Goal: Information Seeking & Learning: Learn about a topic

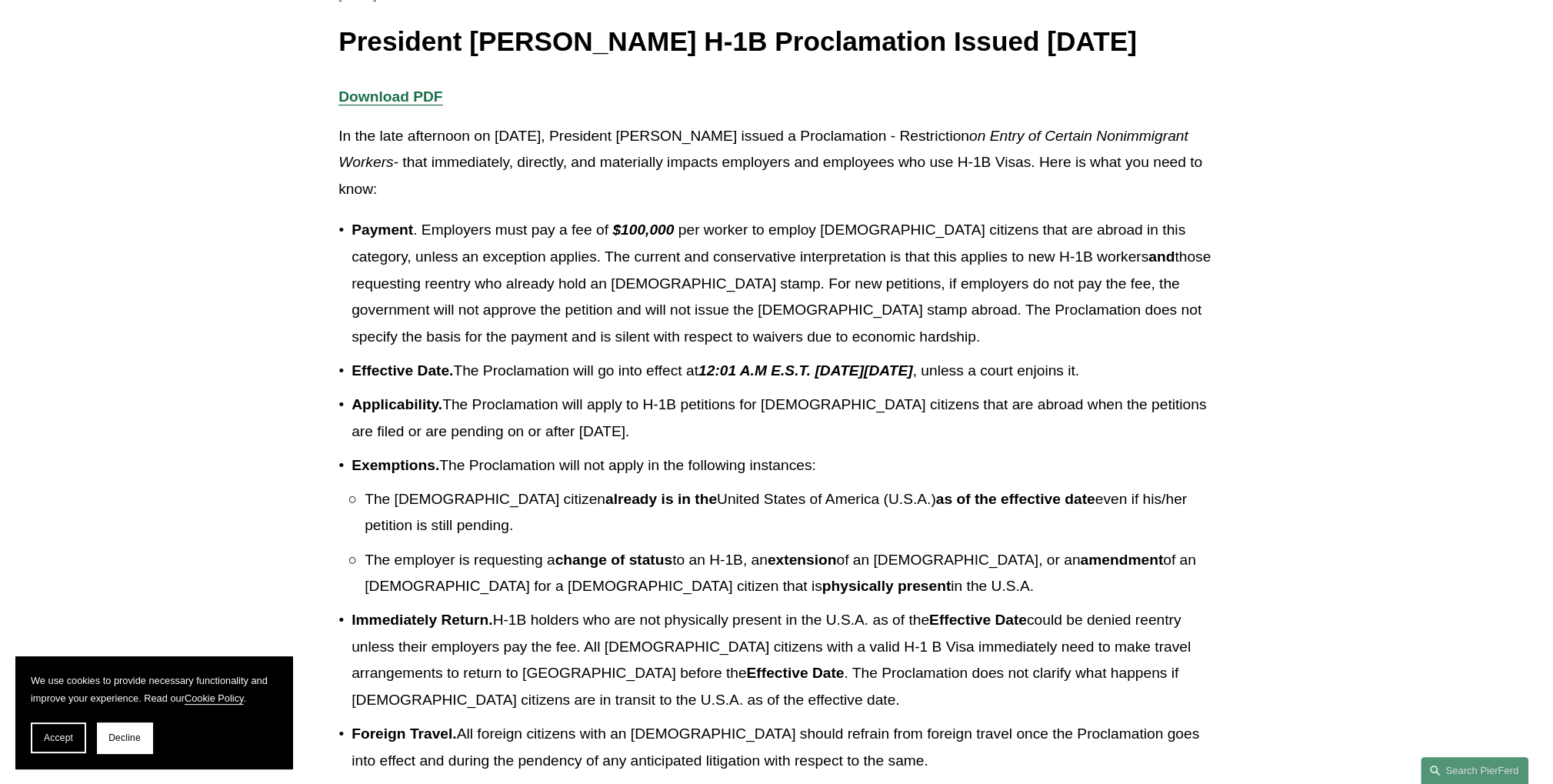
scroll to position [300, 0]
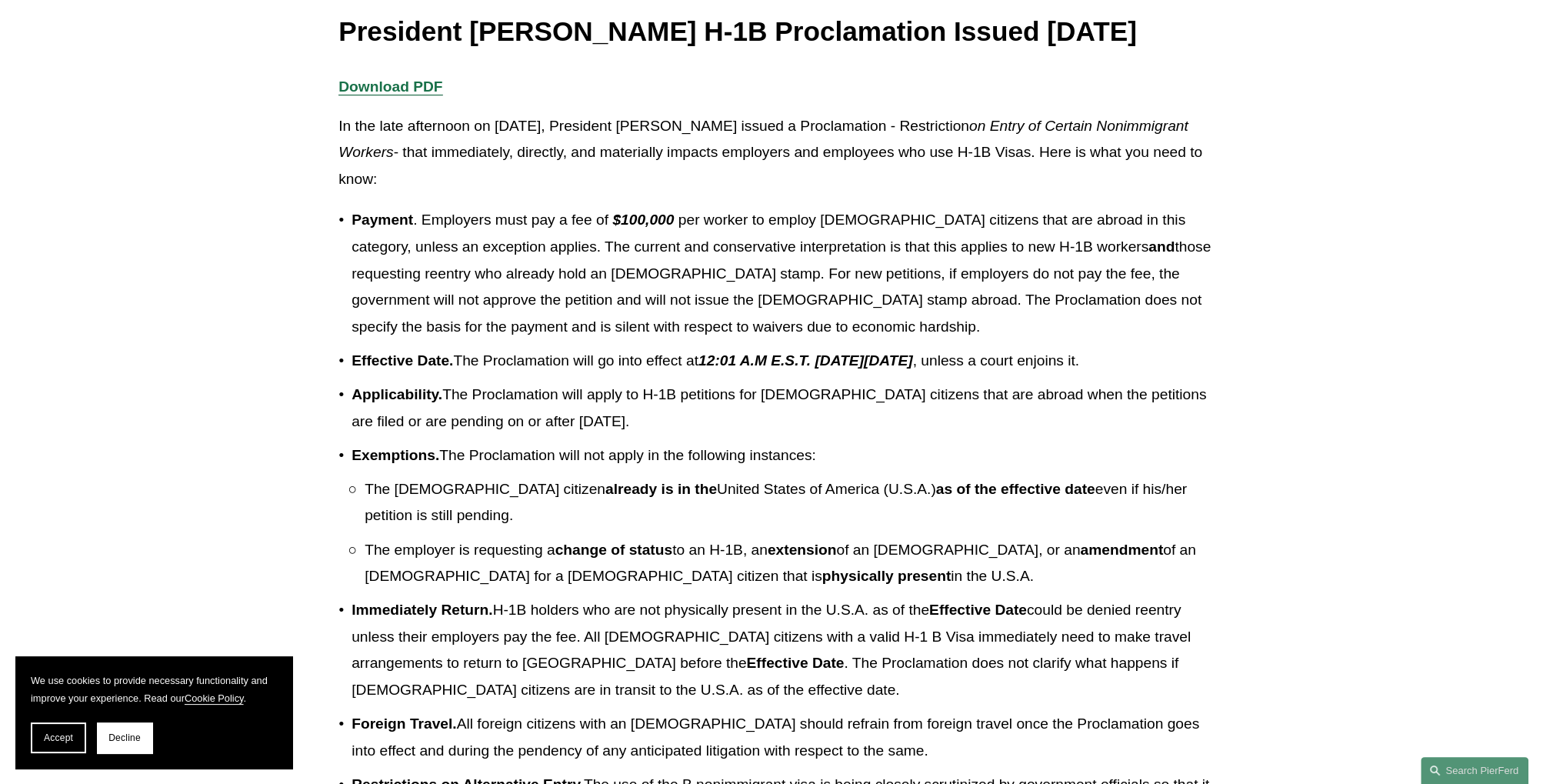
click at [517, 374] on p "Effective Date. The Proclamation will go into effect at 12:01 A.M E.S.T. [DATE]…" at bounding box center [782, 362] width 863 height 27
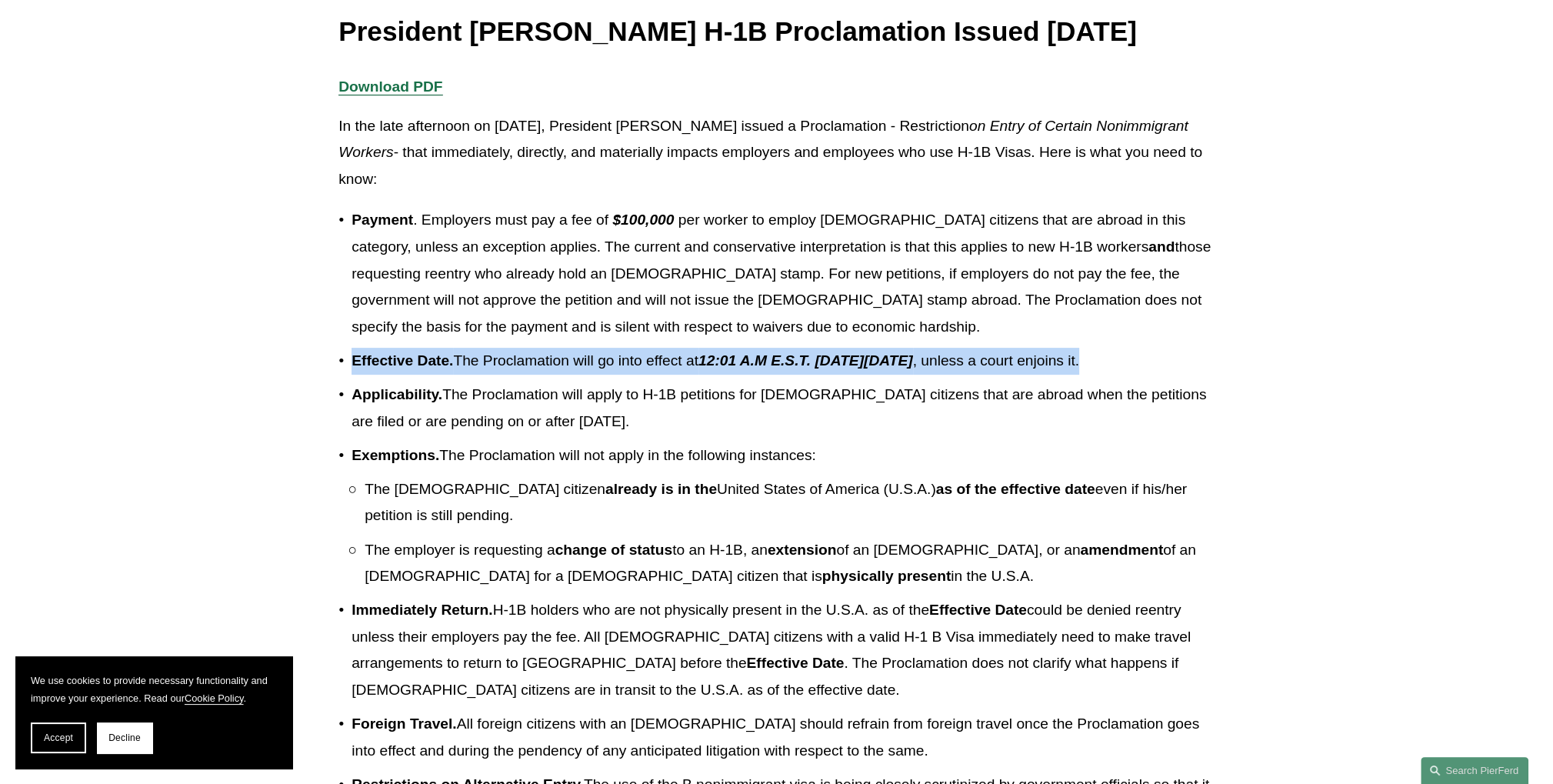
click at [517, 374] on p "Effective Date. The Proclamation will go into effect at 12:01 A.M E.S.T. [DATE]…" at bounding box center [782, 362] width 863 height 27
click at [748, 374] on p "Effective Date. The Proclamation will go into effect at 12:01 A.M E.S.T. [DATE]…" at bounding box center [782, 362] width 863 height 27
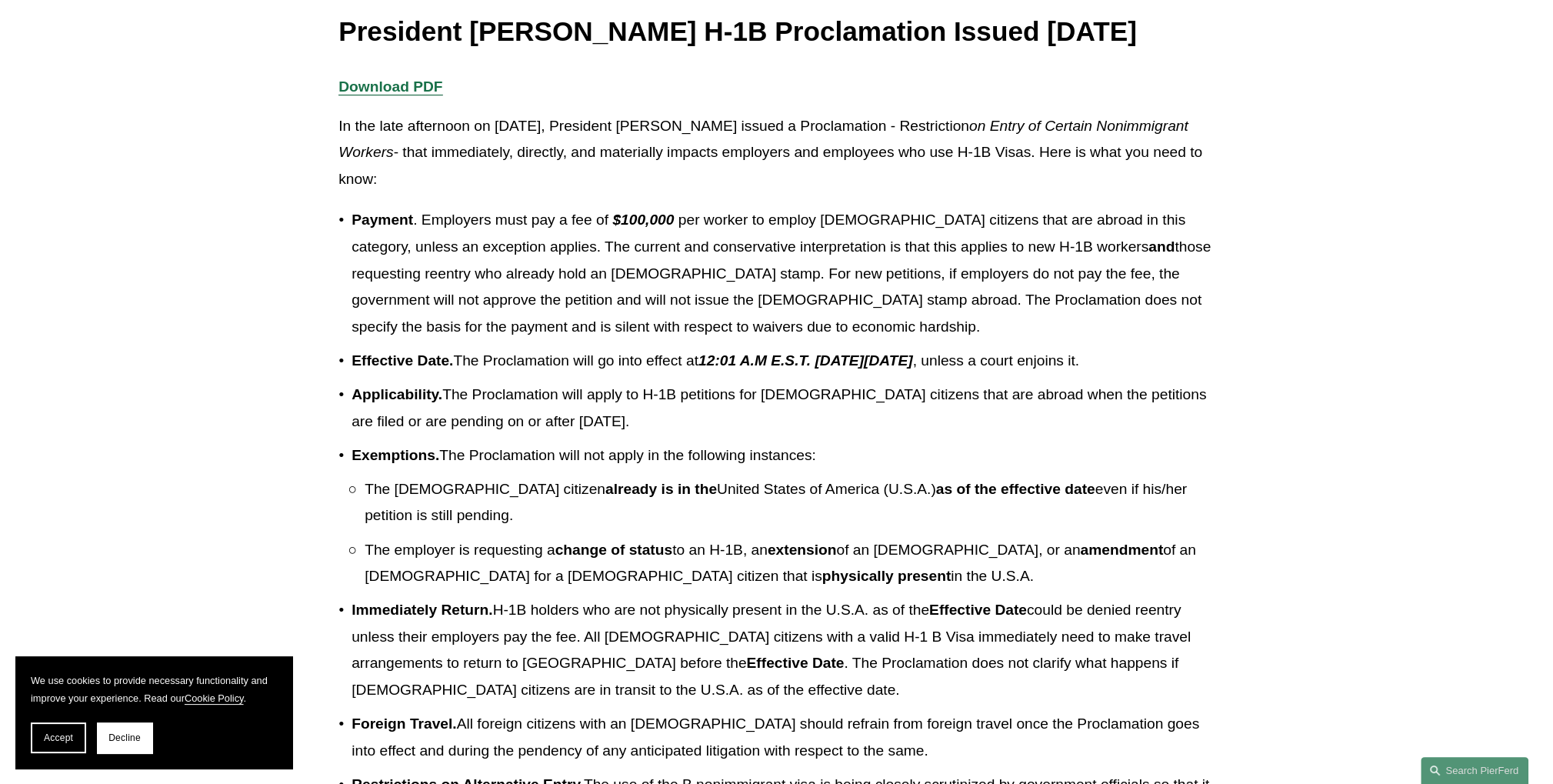
click at [854, 368] on em "12:01 A.M E.S.T. [DATE][DATE]" at bounding box center [805, 360] width 214 height 16
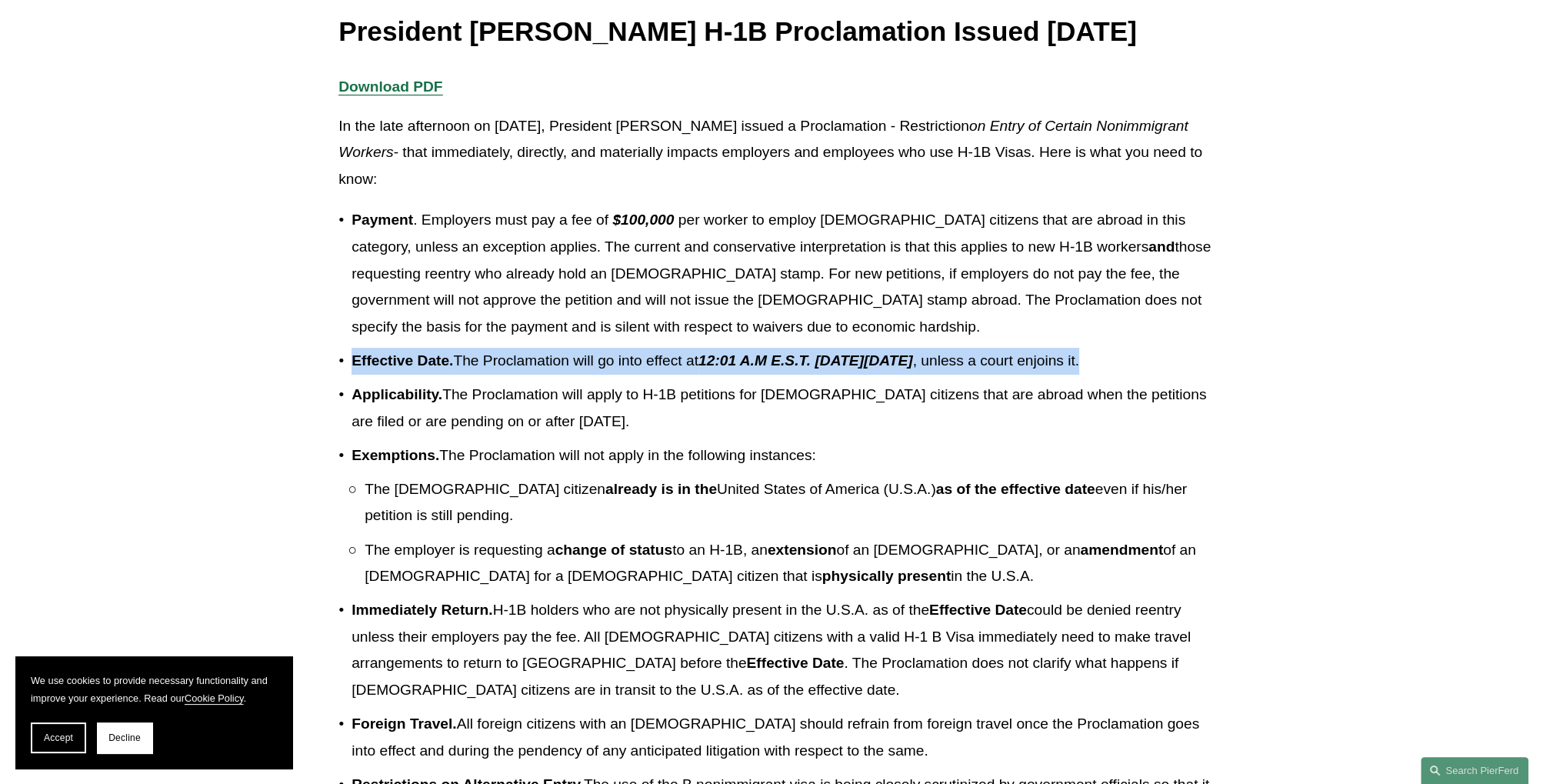
click at [854, 368] on em "12:01 A.M E.S.T. [DATE][DATE]" at bounding box center [805, 360] width 214 height 16
click at [706, 374] on p "Effective Date. The Proclamation will go into effect at 12:01 A.M E.S.T. [DATE]…" at bounding box center [782, 362] width 863 height 27
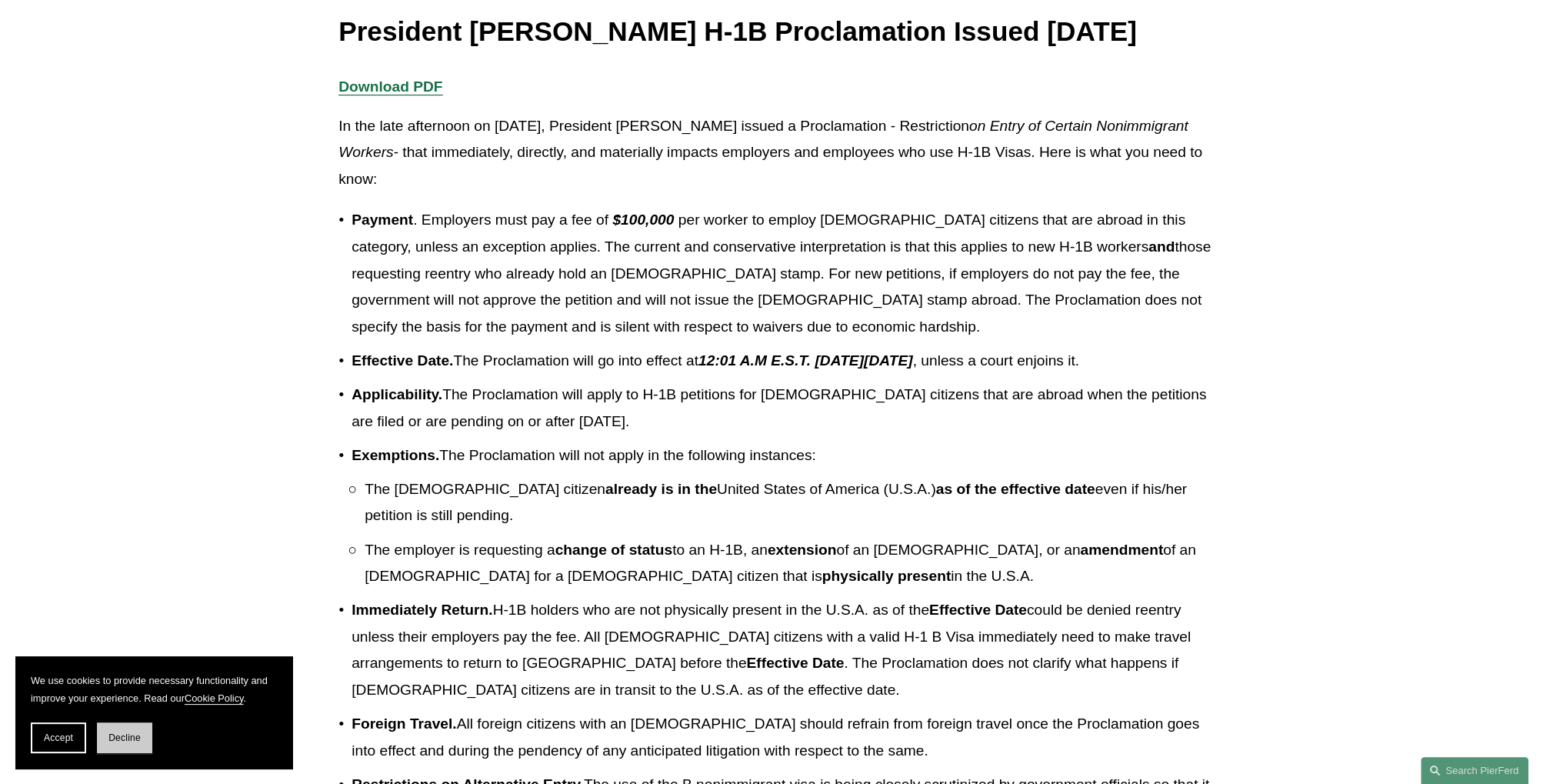
click at [117, 746] on button "Decline" at bounding box center [124, 737] width 55 height 30
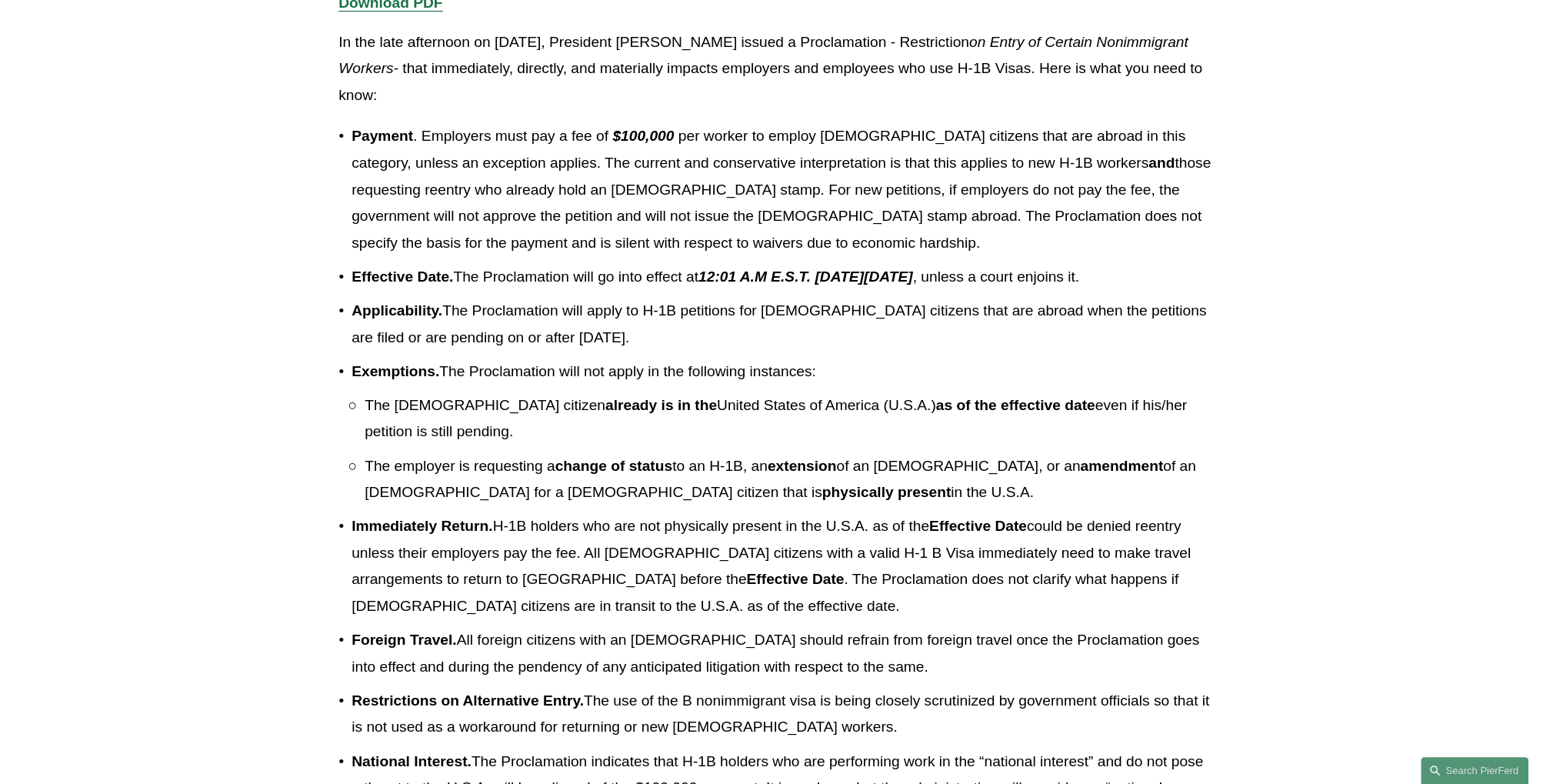
scroll to position [399, 0]
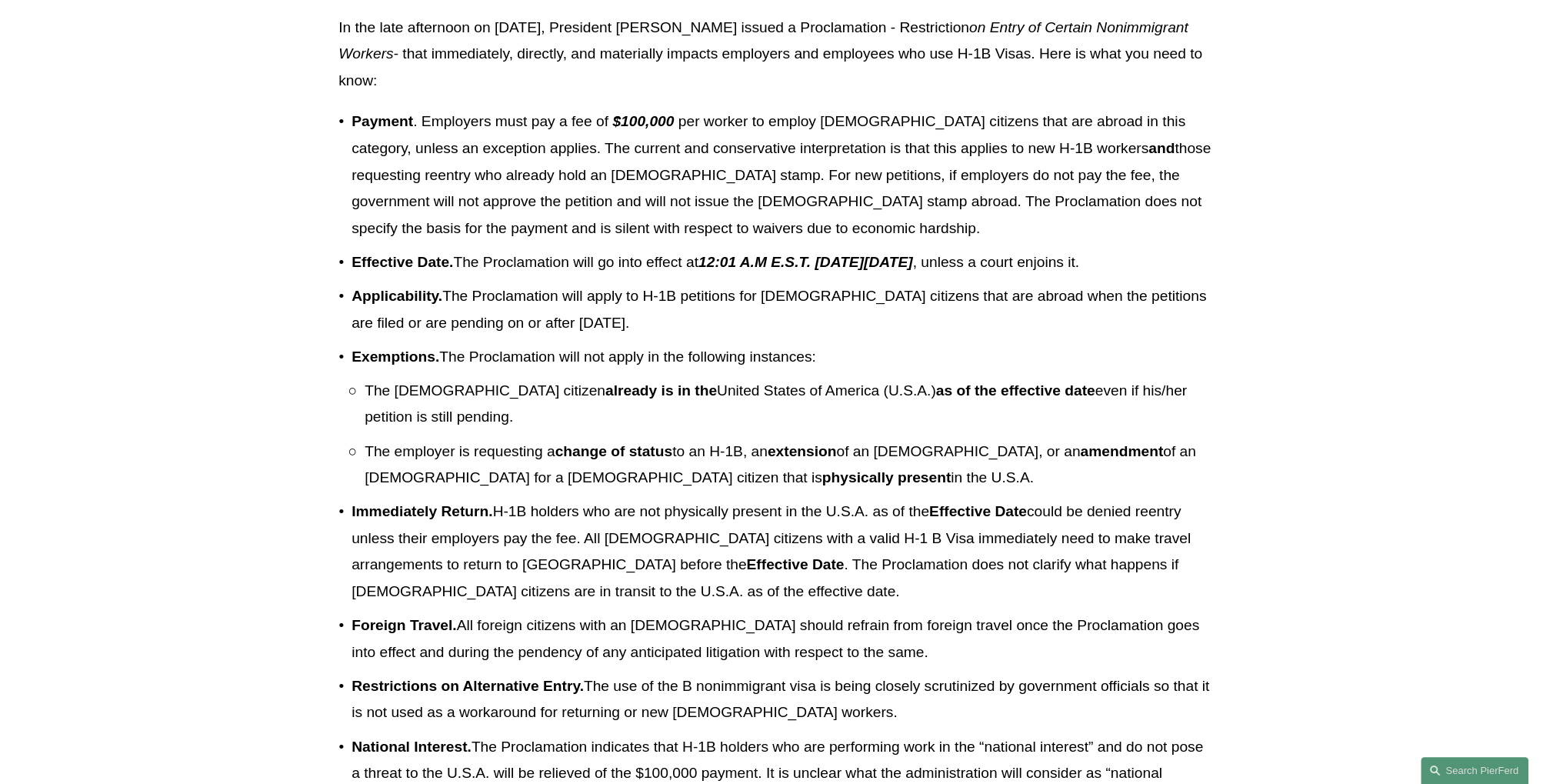
click at [575, 276] on p "Effective Date. The Proclamation will go into effect at 12:01 A.M E.S.T. [DATE]…" at bounding box center [782, 262] width 863 height 27
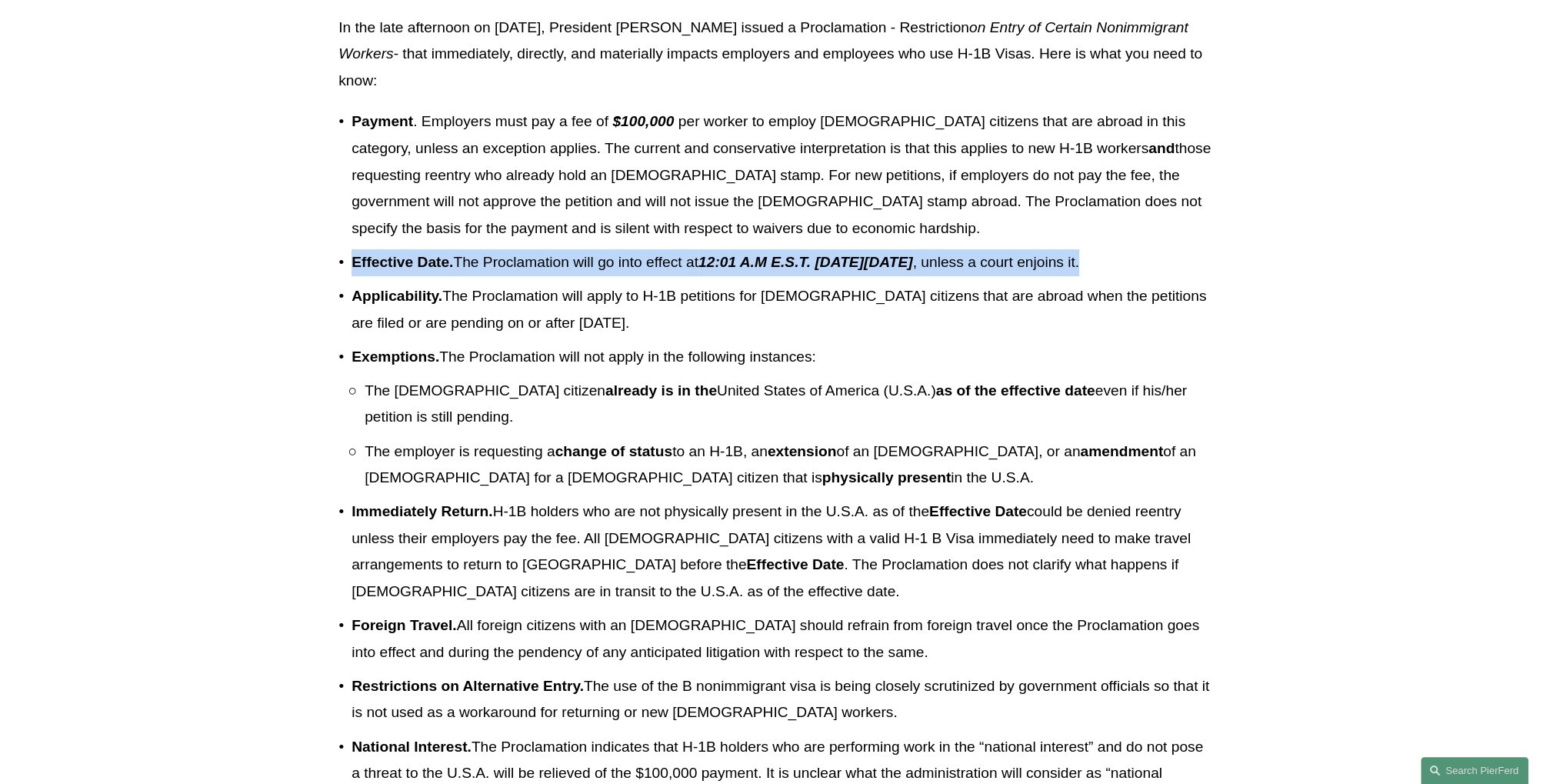
click at [575, 276] on p "Effective Date. The Proclamation will go into effect at 12:01 A.M E.S.T. [DATE]…" at bounding box center [782, 262] width 863 height 27
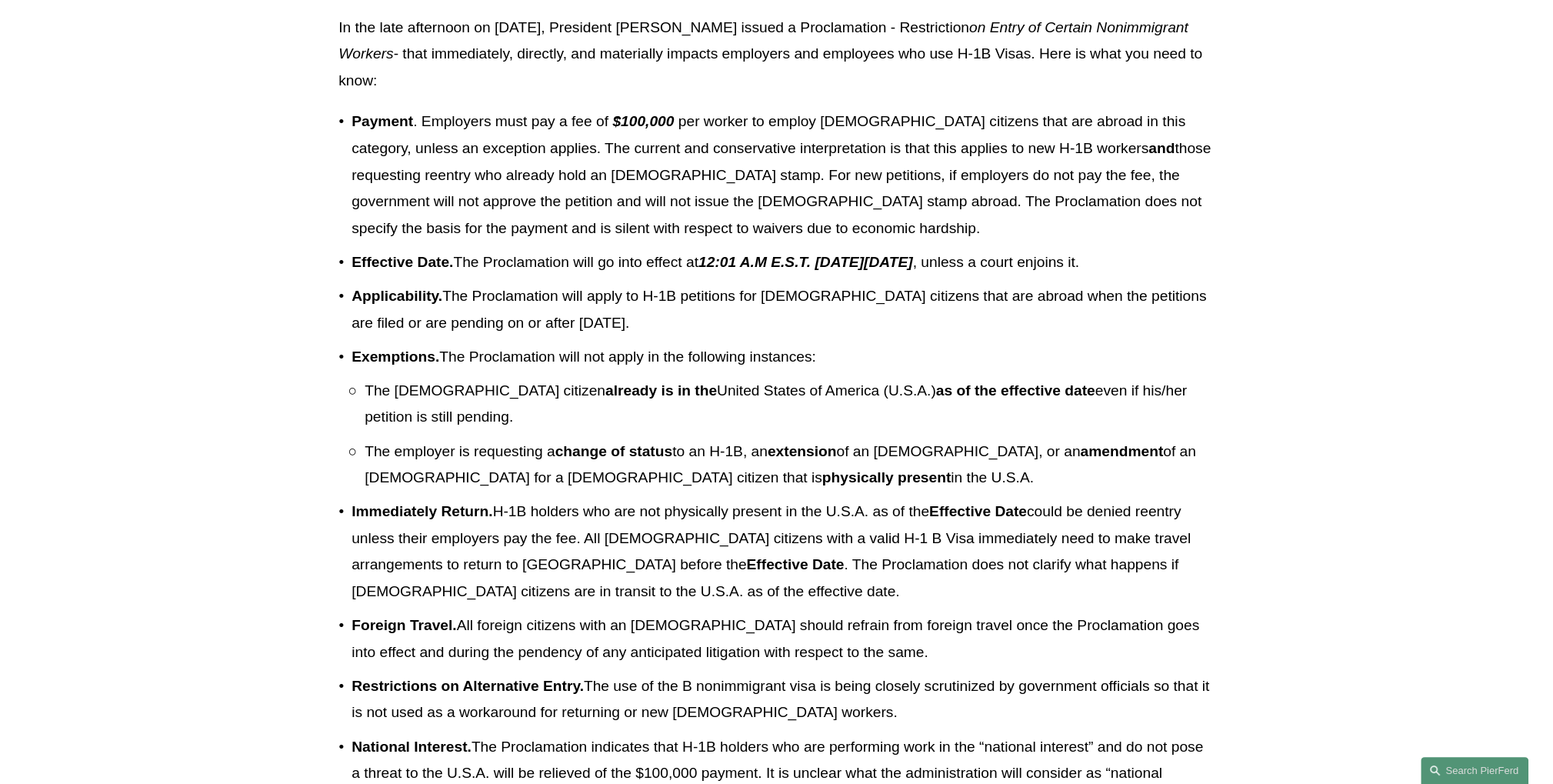
click at [507, 336] on p "Applicability. The Proclamation will apply to H-1B petitions for [DEMOGRAPHIC_D…" at bounding box center [782, 309] width 863 height 53
click at [402, 304] on strong "Applicability." at bounding box center [396, 295] width 91 height 16
click at [392, 365] on div at bounding box center [392, 365] width 0 height 0
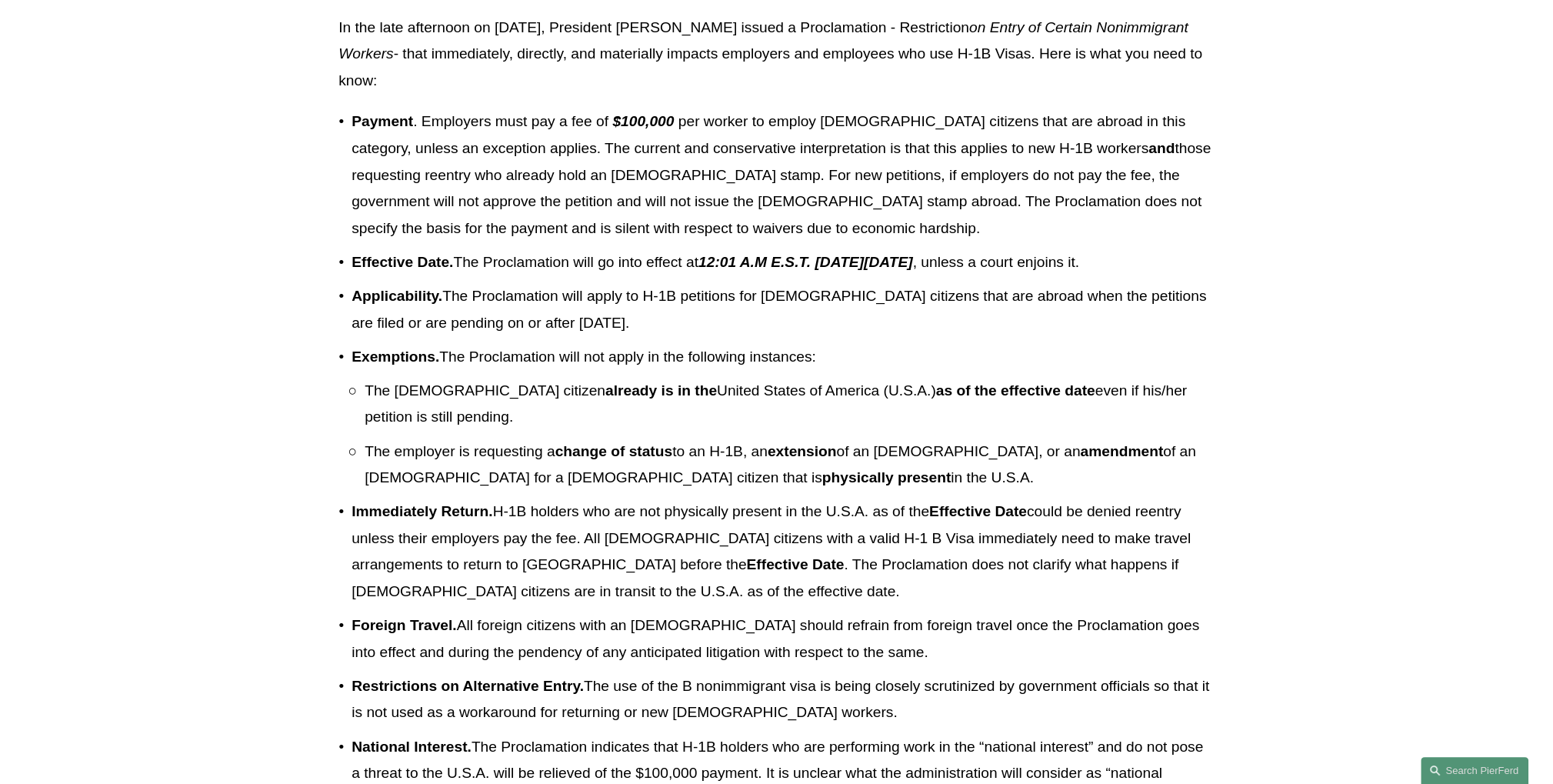
click at [452, 336] on p "Applicability. The Proclamation will apply to H-1B petitions for [DEMOGRAPHIC_D…" at bounding box center [782, 309] width 863 height 53
drag, startPoint x: 442, startPoint y: 352, endPoint x: 633, endPoint y: 388, distance: 194.4
click at [633, 336] on p "Applicability. The Proclamation will apply to H-1B petitions for [DEMOGRAPHIC_D…" at bounding box center [782, 309] width 863 height 53
click at [623, 391] on div at bounding box center [623, 391] width 0 height 0
click at [1188, 371] on p "Exemptions. The Proclamation will not apply in the following instances:" at bounding box center [782, 357] width 863 height 27
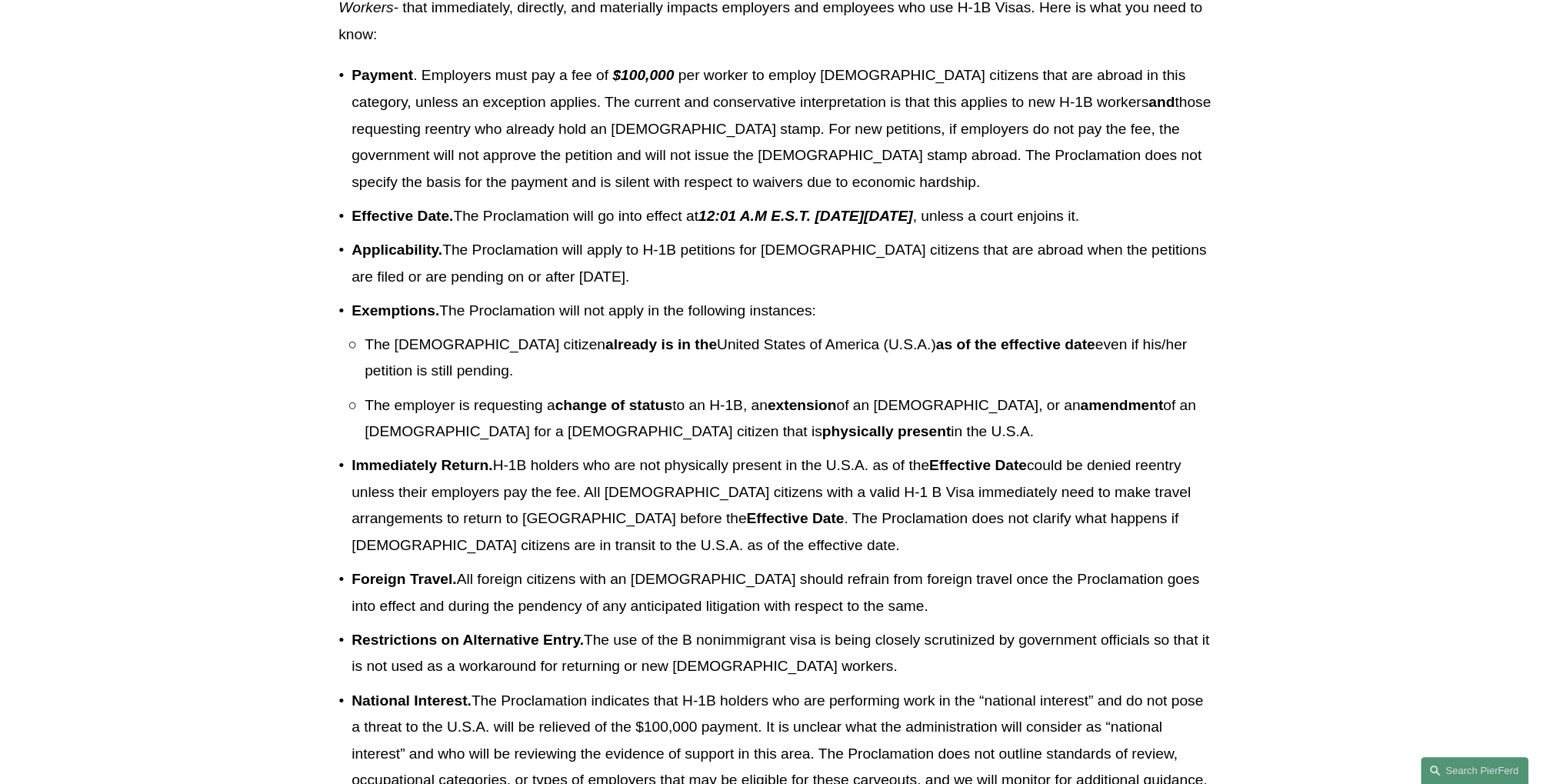
scroll to position [462, 0]
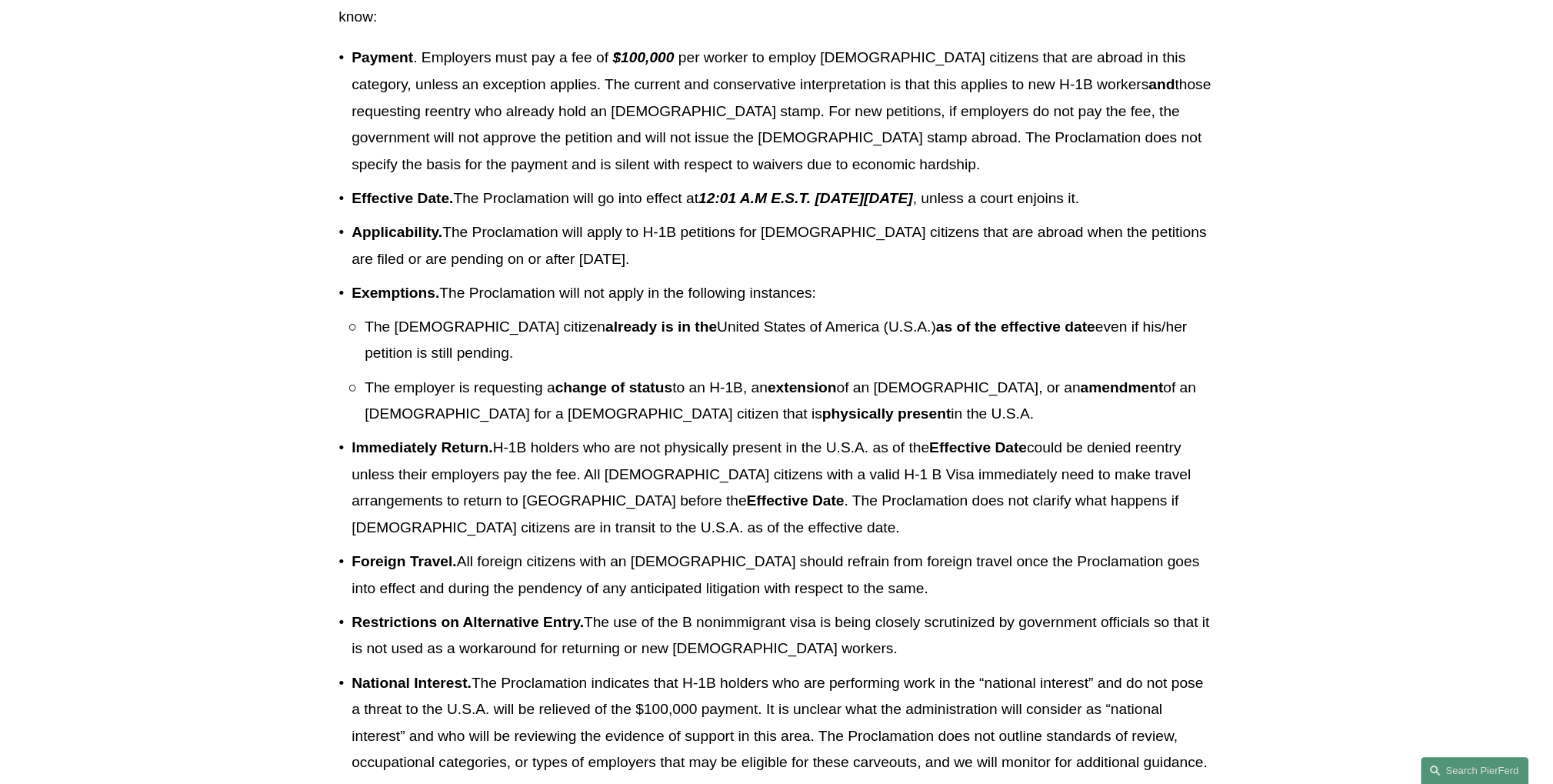
click at [463, 367] on p "The [DEMOGRAPHIC_DATA] citizen already is in the [DEMOGRAPHIC_DATA][GEOGRAPHIC_…" at bounding box center [790, 340] width 850 height 53
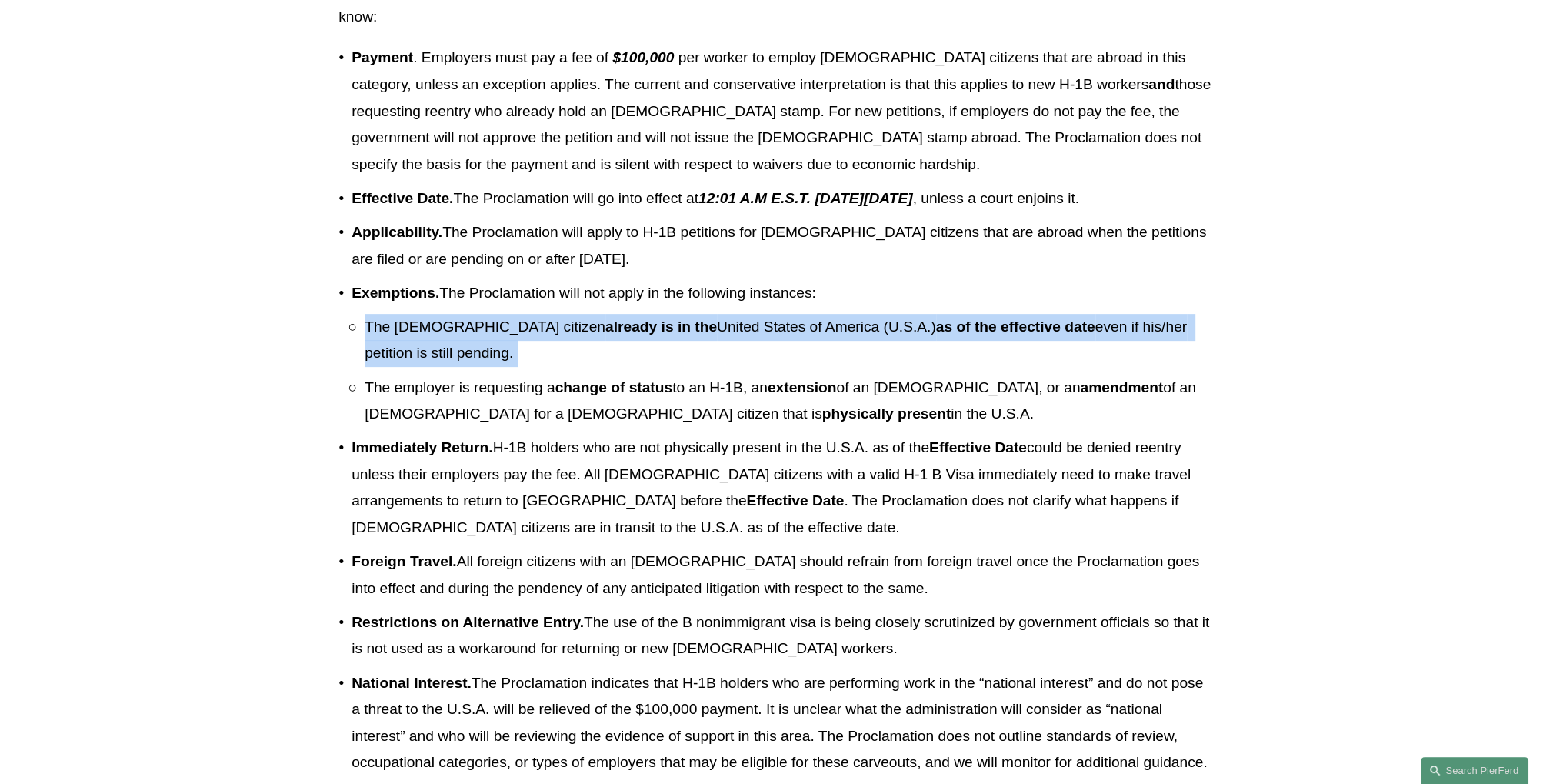
click at [463, 367] on p "The [DEMOGRAPHIC_DATA] citizen already is in the [DEMOGRAPHIC_DATA][GEOGRAPHIC_…" at bounding box center [790, 340] width 850 height 53
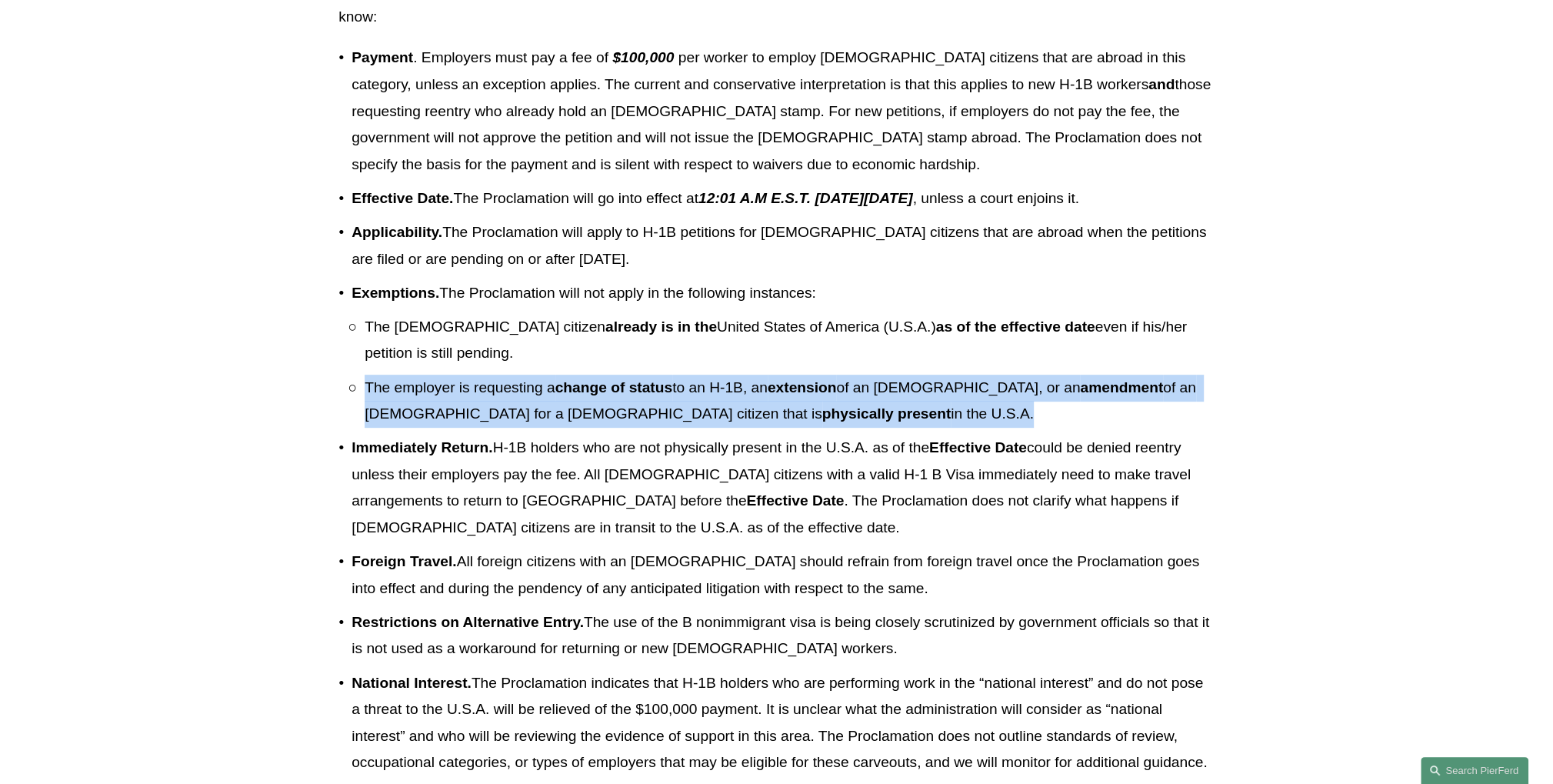
drag, startPoint x: 365, startPoint y: 443, endPoint x: 534, endPoint y: 452, distance: 169.2
click at [534, 428] on p "The employer is requesting a change of status to an H-1B, an extension of an [D…" at bounding box center [790, 400] width 850 height 53
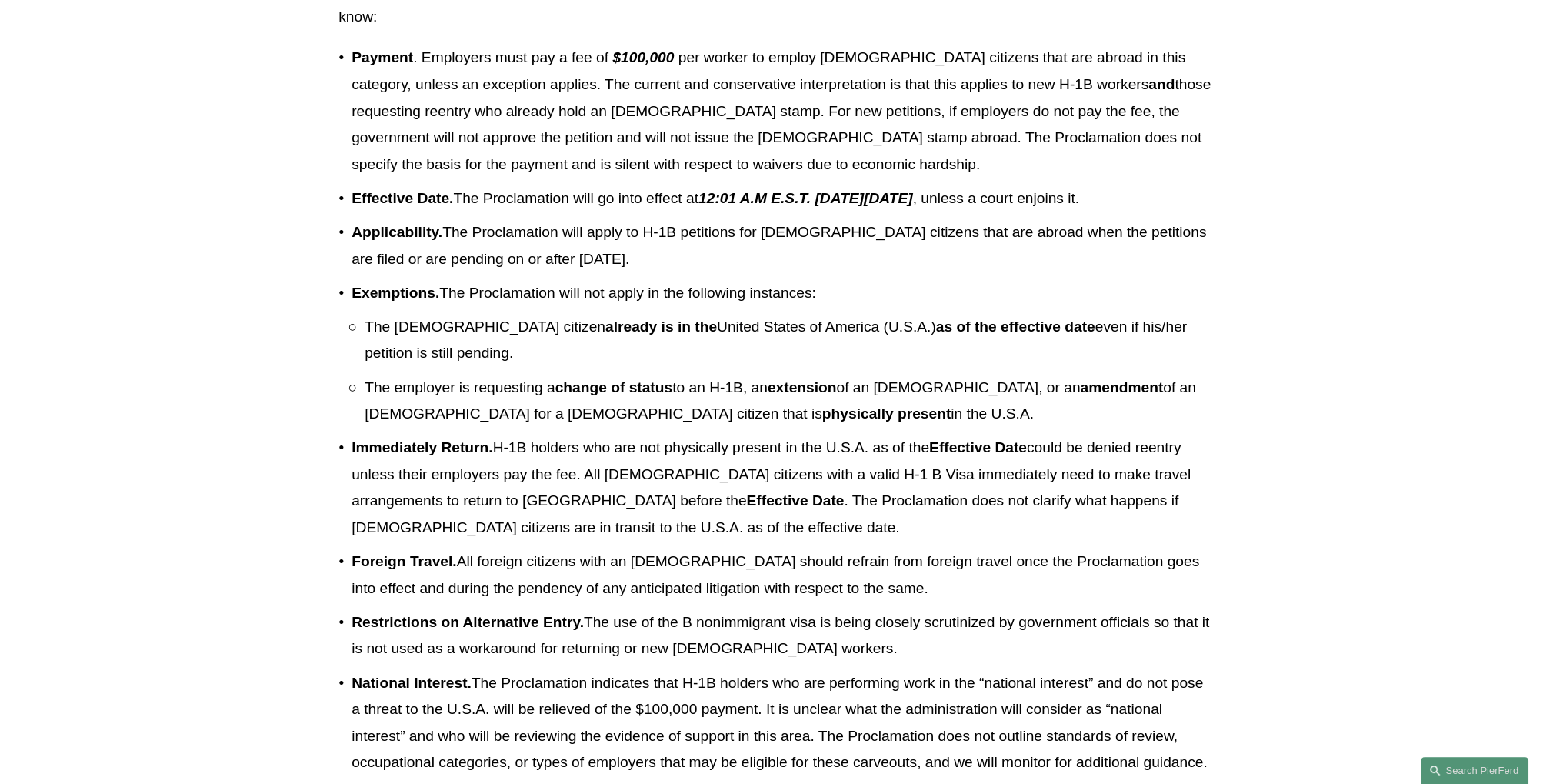
click at [421, 455] on strong "Immediately Return." at bounding box center [422, 447] width 141 height 16
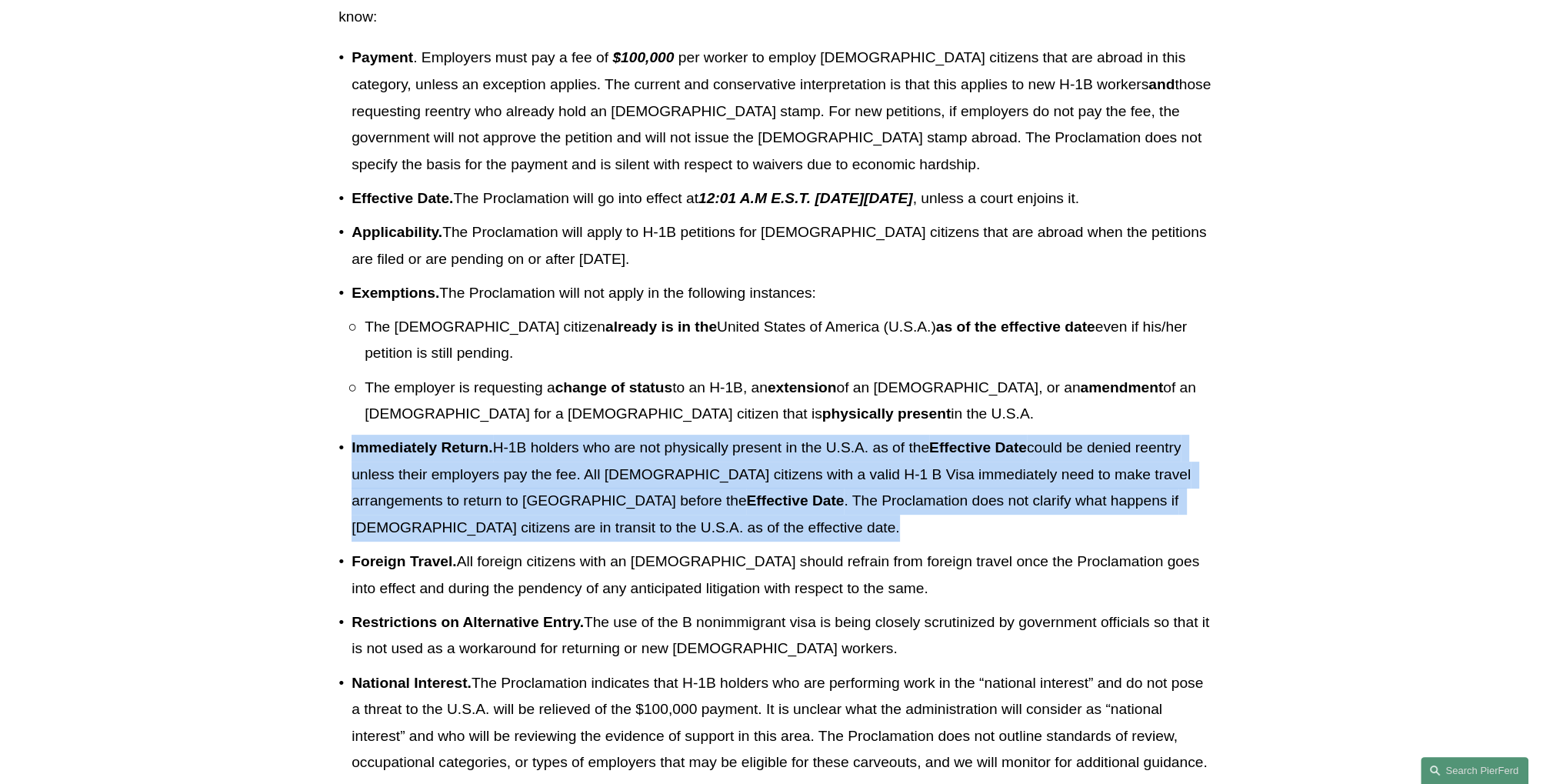
click at [421, 455] on strong "Immediately Return." at bounding box center [422, 447] width 141 height 16
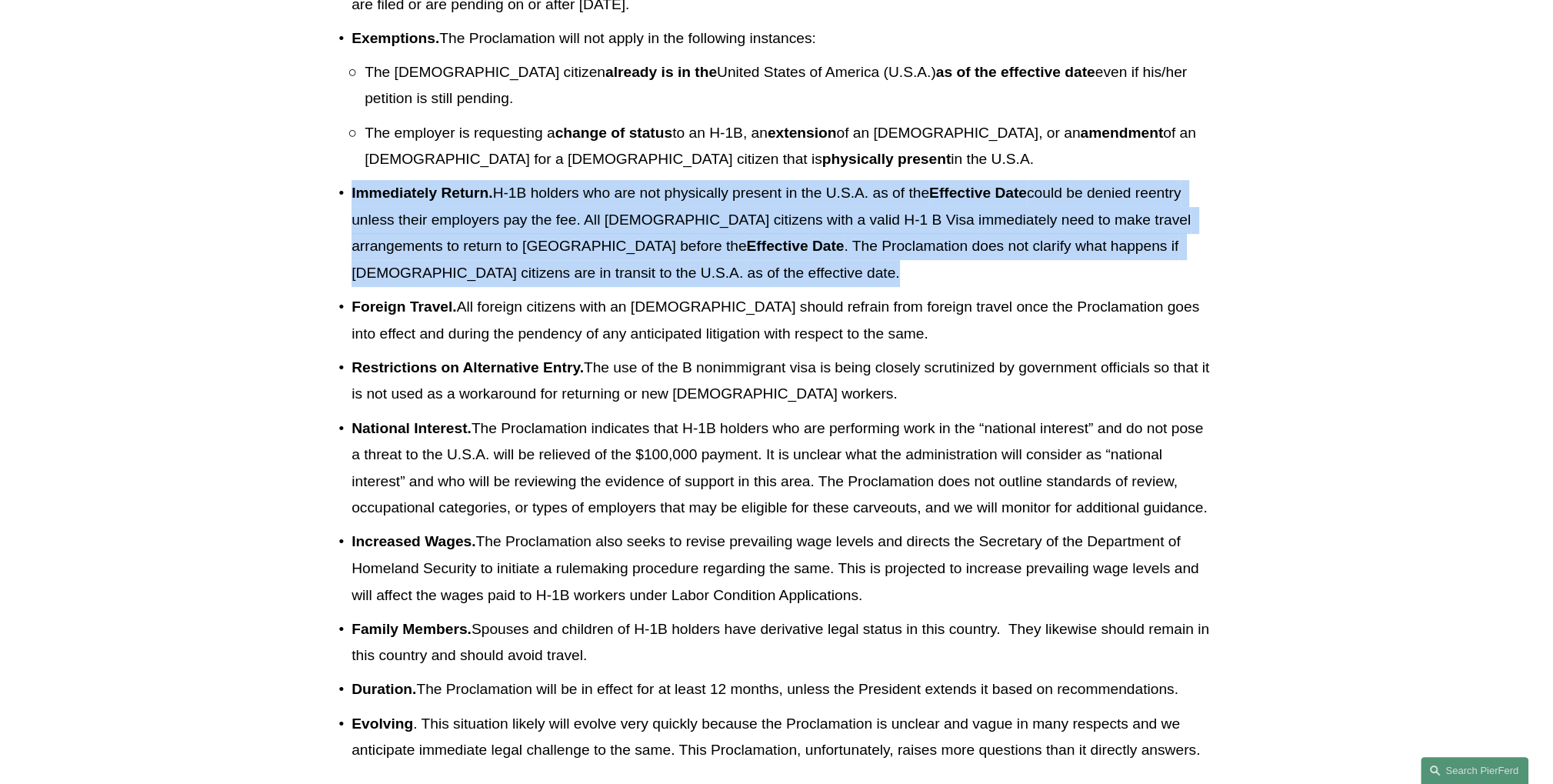
scroll to position [716, 0]
click at [465, 202] on strong "Immediately Return." at bounding box center [422, 193] width 141 height 16
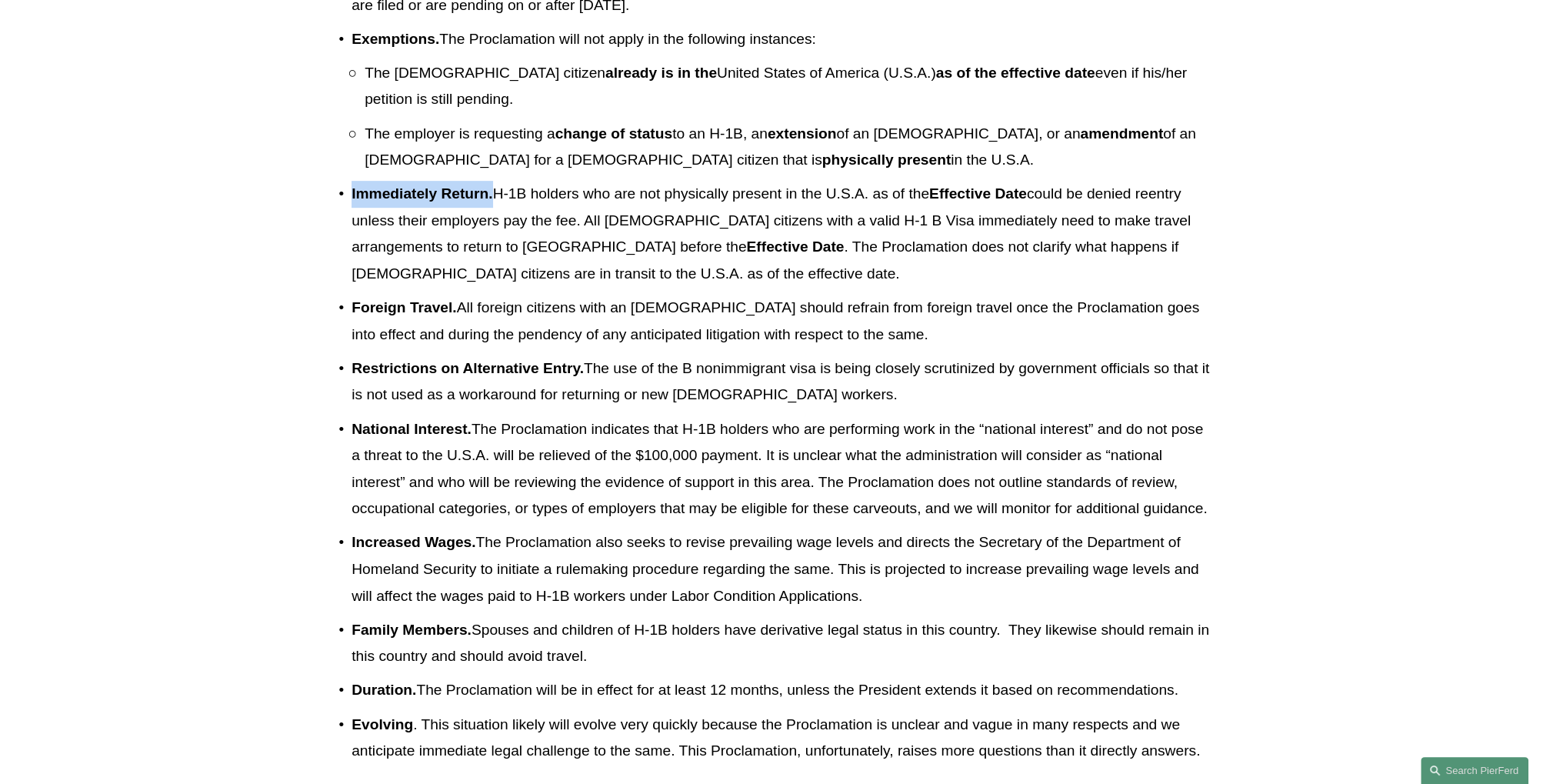
drag, startPoint x: 495, startPoint y: 255, endPoint x: 352, endPoint y: 254, distance: 143.0
click at [352, 254] on p "Immediately Return. H-1B holders who are not physically present in the U.S.A. a…" at bounding box center [782, 233] width 863 height 106
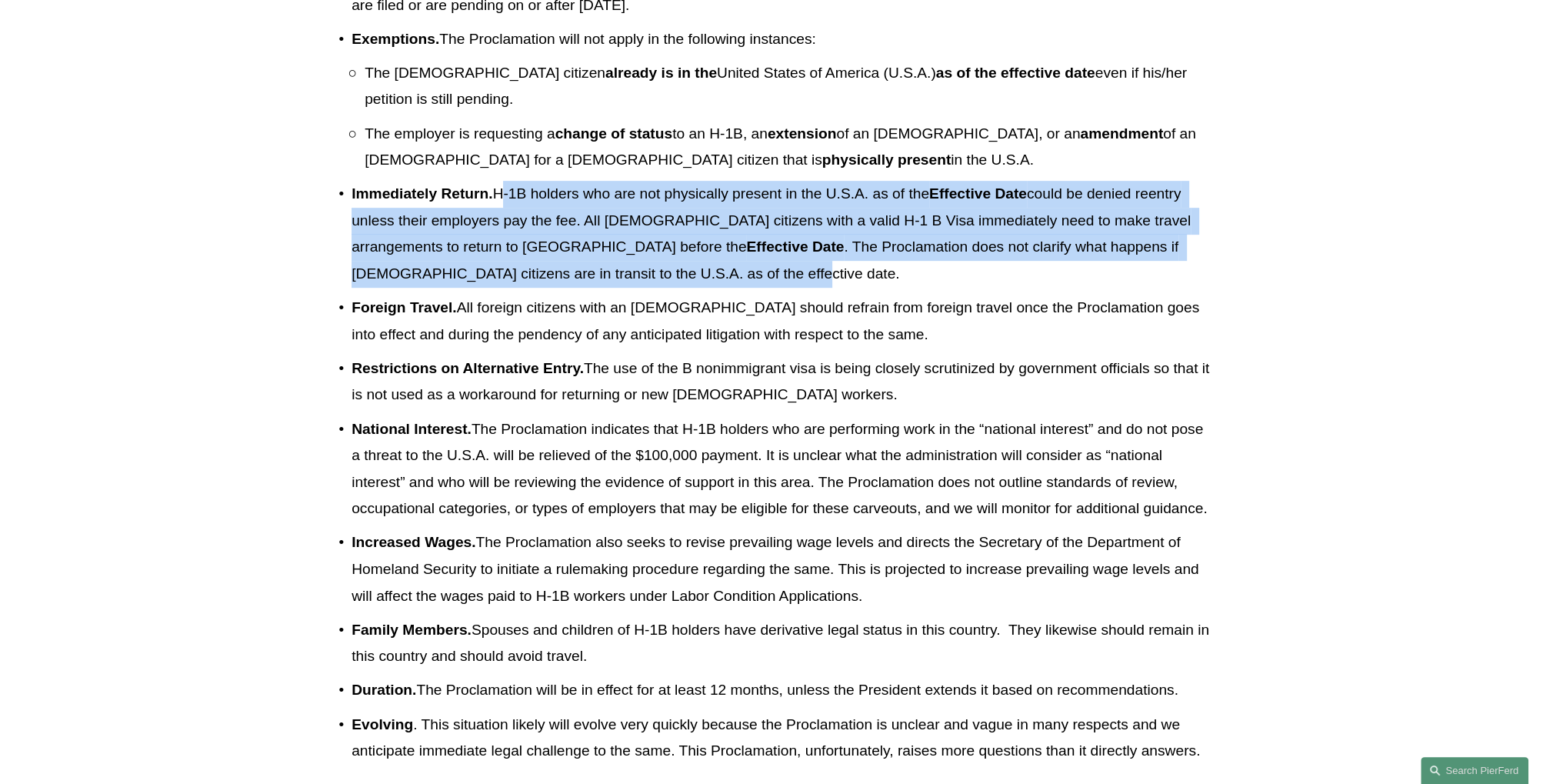
drag, startPoint x: 500, startPoint y: 256, endPoint x: 933, endPoint y: 329, distance: 439.1
click at [933, 287] on p "Immediately Return. H-1B holders who are not physically present in the U.S.A. a…" at bounding box center [782, 233] width 863 height 106
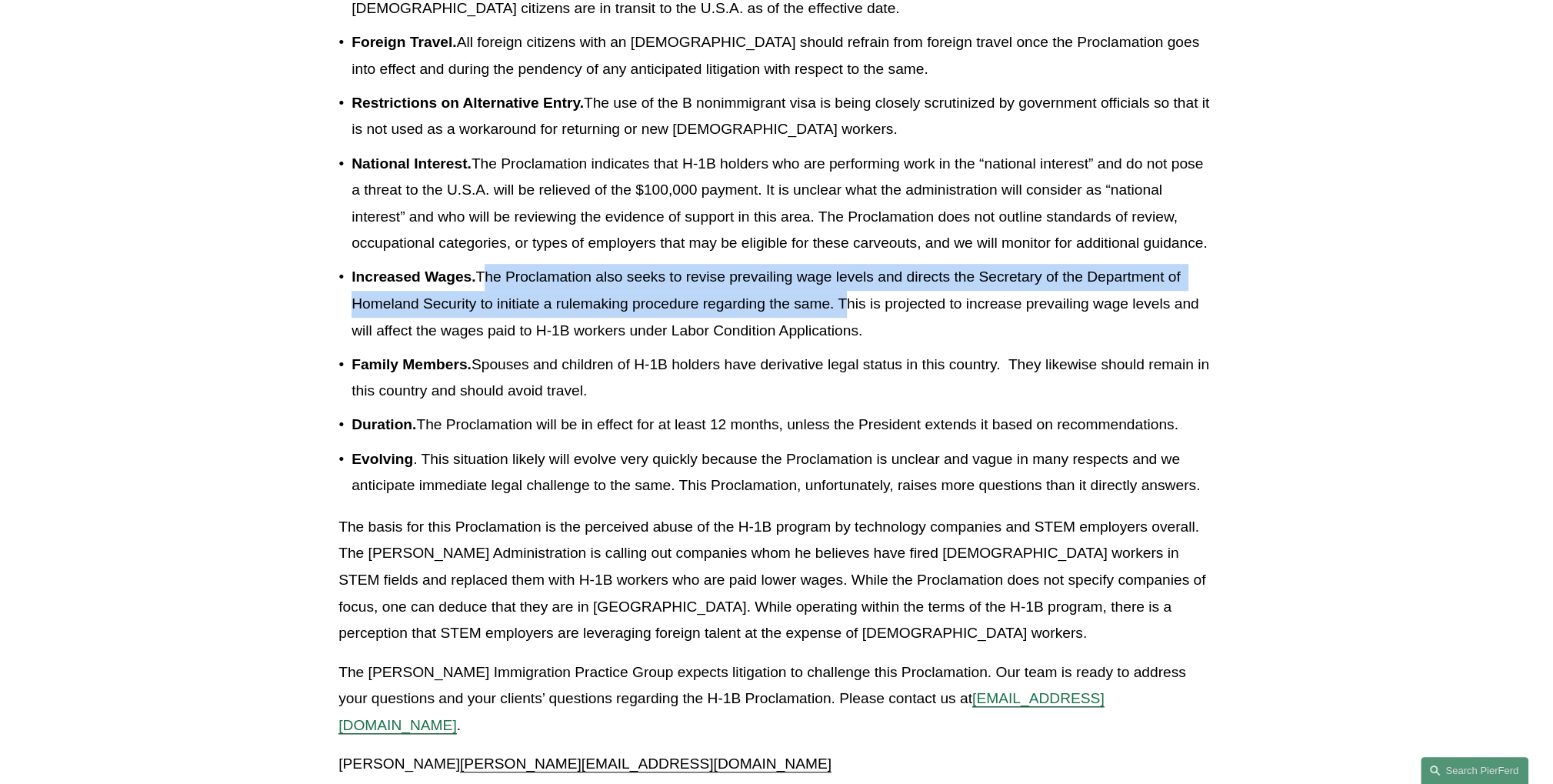
drag, startPoint x: 484, startPoint y: 365, endPoint x: 840, endPoint y: 395, distance: 357.3
click at [840, 344] on p "Increased Wages. The Proclamation also seeks to revise prevailing wage levels a…" at bounding box center [782, 304] width 863 height 80
click at [830, 404] on div at bounding box center [830, 404] width 0 height 0
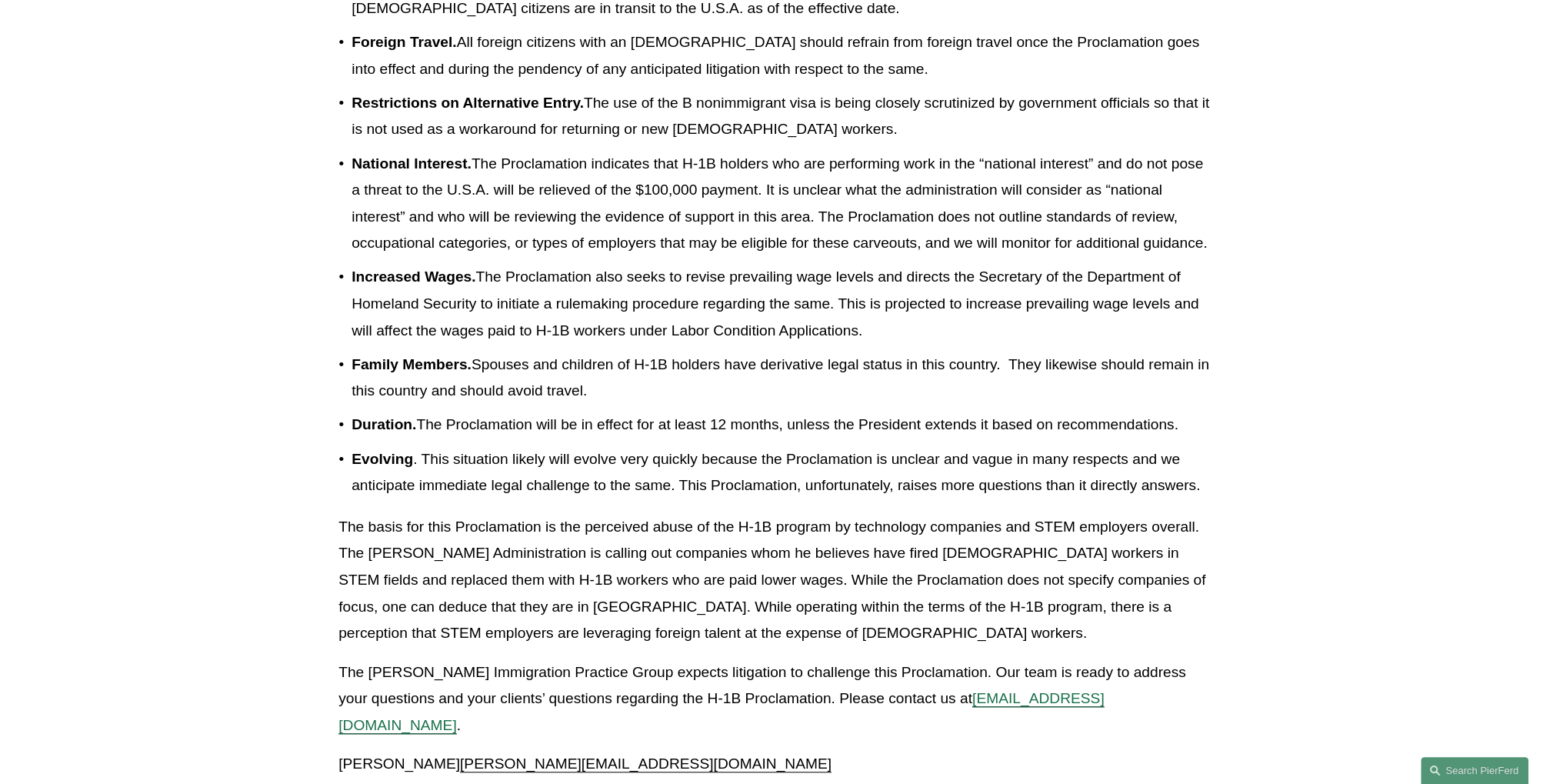
click at [848, 344] on p "Increased Wages. The Proclamation also seeks to revise prevailing wage levels a…" at bounding box center [782, 304] width 863 height 80
drag, startPoint x: 842, startPoint y: 394, endPoint x: 890, endPoint y: 421, distance: 55.1
click at [890, 344] on p "Increased Wages. The Proclamation also seeks to revise prevailing wage levels a…" at bounding box center [782, 304] width 863 height 80
click at [880, 431] on div at bounding box center [880, 431] width 0 height 0
click at [578, 405] on p "Family Members. Spouses and children of H-1B holders have derivative legal stat…" at bounding box center [782, 378] width 863 height 53
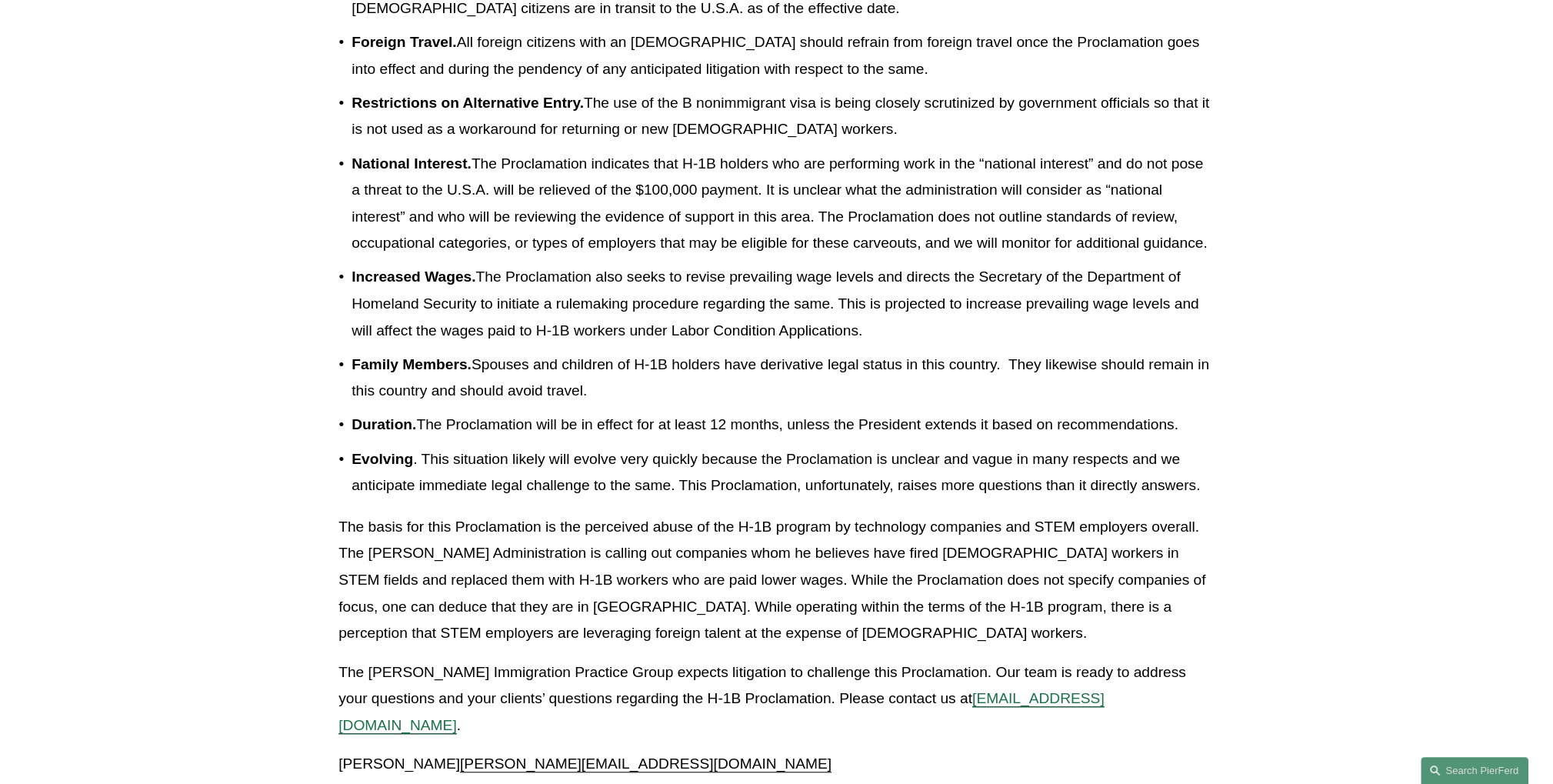
drag, startPoint x: 475, startPoint y: 456, endPoint x: 641, endPoint y: 485, distance: 168.5
click at [641, 405] on p "Family Members. Spouses and children of H-1B holders have derivative legal stat…" at bounding box center [782, 378] width 863 height 53
click at [874, 405] on p "Family Members. Spouses and children of H-1B holders have derivative legal stat…" at bounding box center [782, 378] width 863 height 53
click at [888, 405] on p "Family Members. Spouses and children of H-1B holders have derivative legal stat…" at bounding box center [782, 378] width 863 height 53
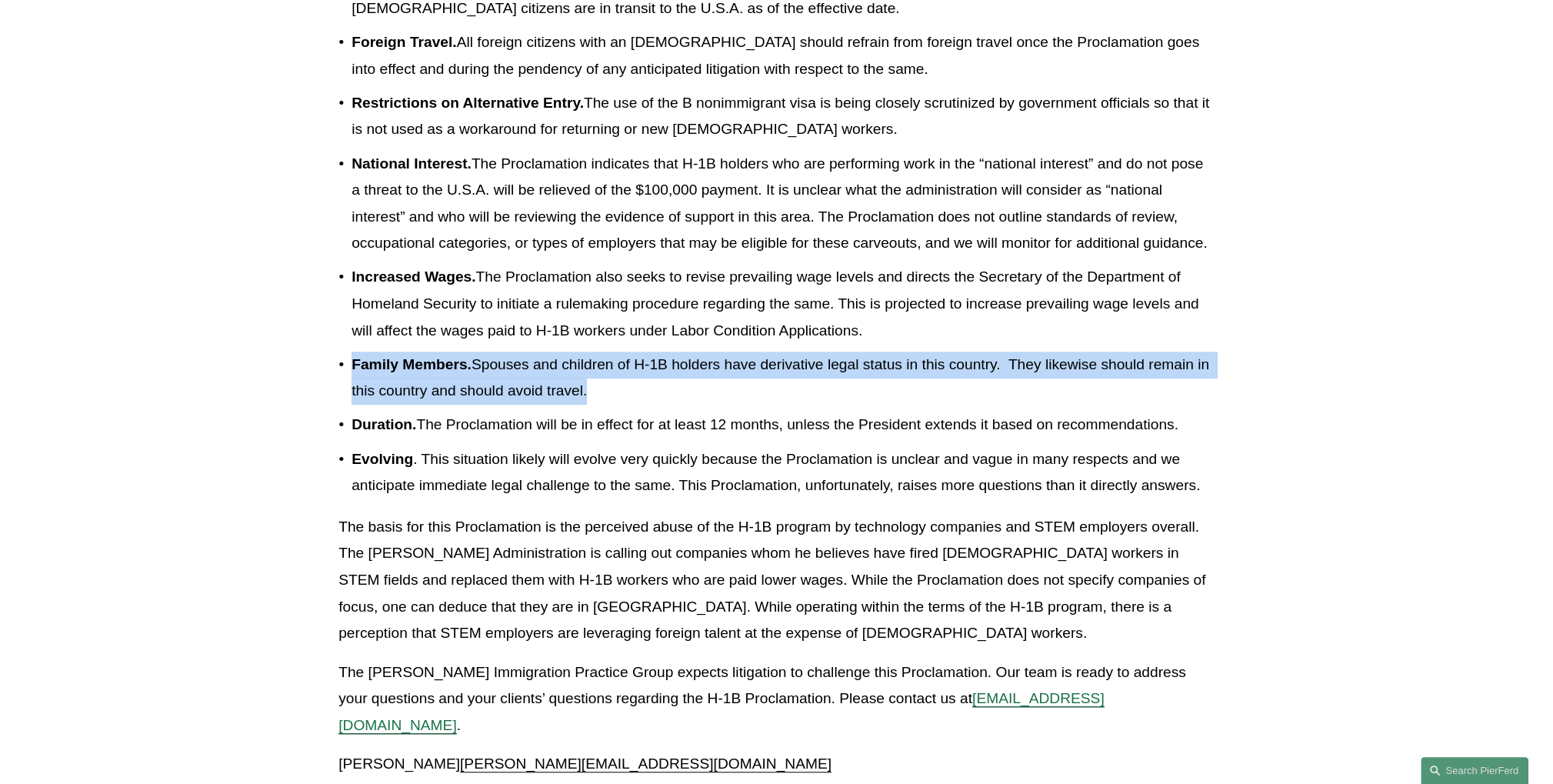
click at [888, 405] on p "Family Members. Spouses and children of H-1B holders have derivative legal stat…" at bounding box center [782, 378] width 863 height 53
click at [878, 424] on div at bounding box center [878, 424] width 0 height 0
click at [1289, 446] on article "Back to Insights President [PERSON_NAME] H-1B Proclamation Issued [DATE] Client…" at bounding box center [776, 153] width 1553 height 2004
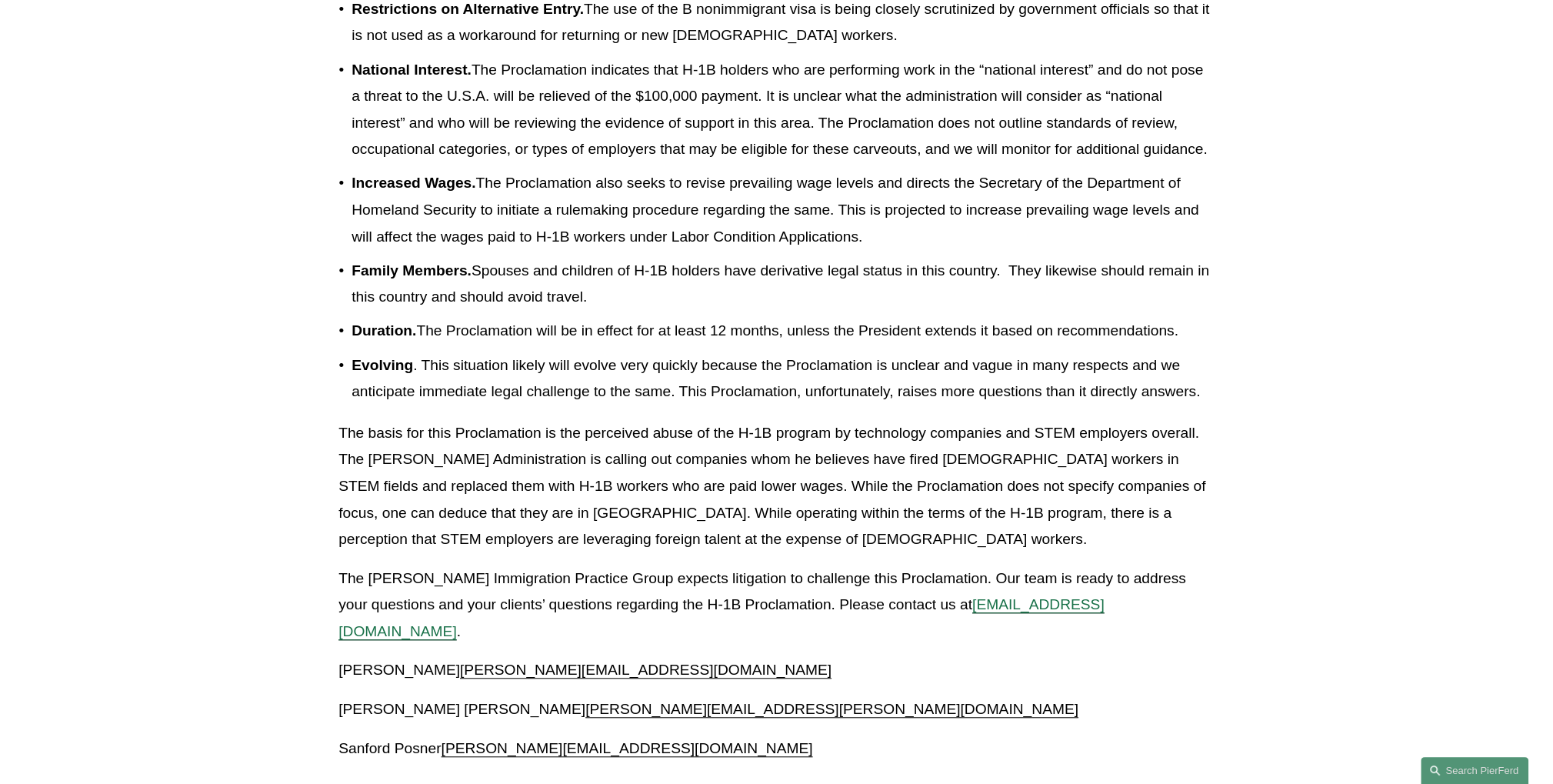
scroll to position [1192, 0]
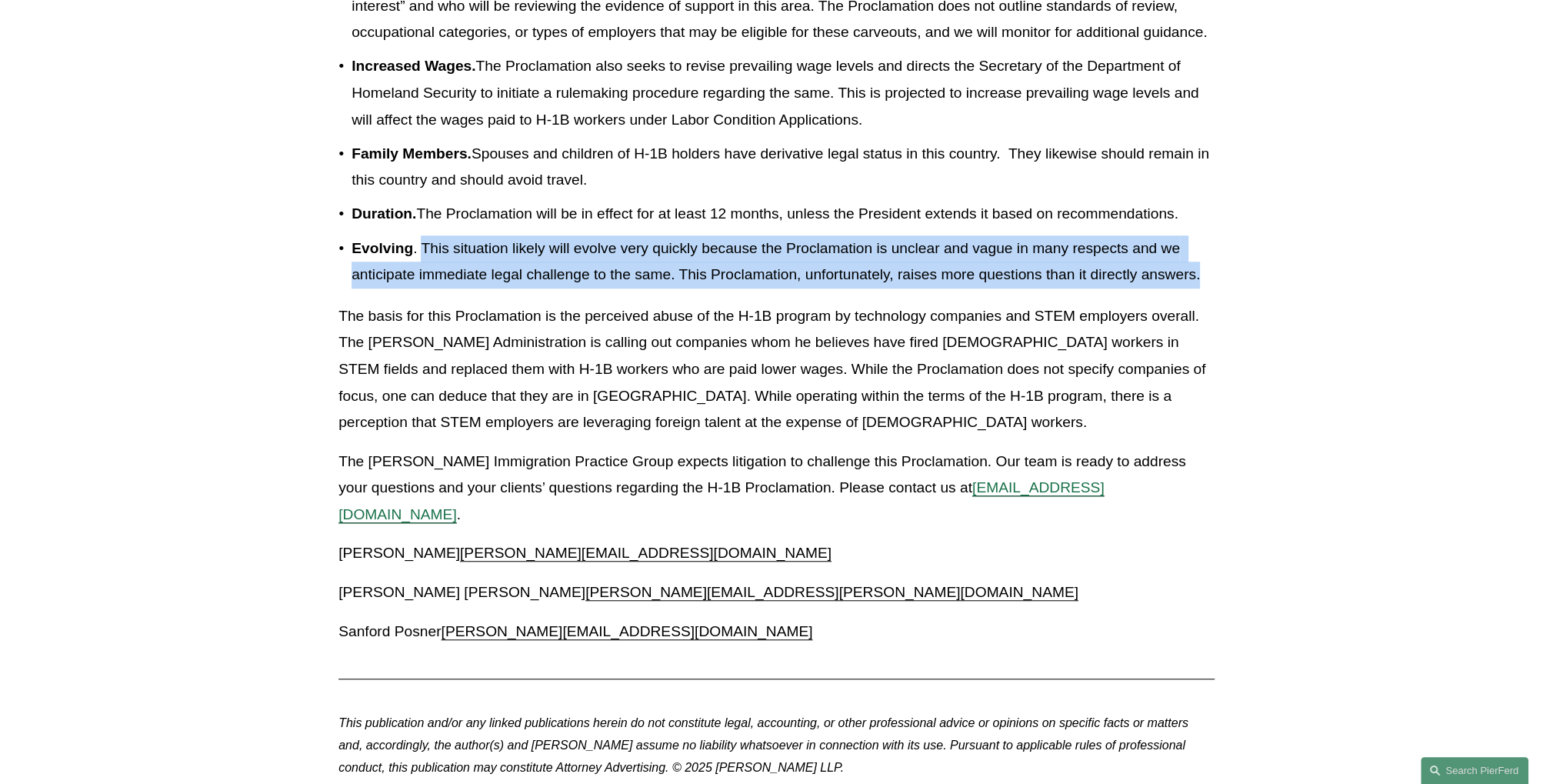
drag, startPoint x: 417, startPoint y: 342, endPoint x: 1212, endPoint y: 370, distance: 795.5
click at [1212, 289] on p "Evolving . This situation likely will evolve very quickly because the Proclamat…" at bounding box center [782, 262] width 863 height 53
click at [1202, 376] on div at bounding box center [1202, 376] width 0 height 0
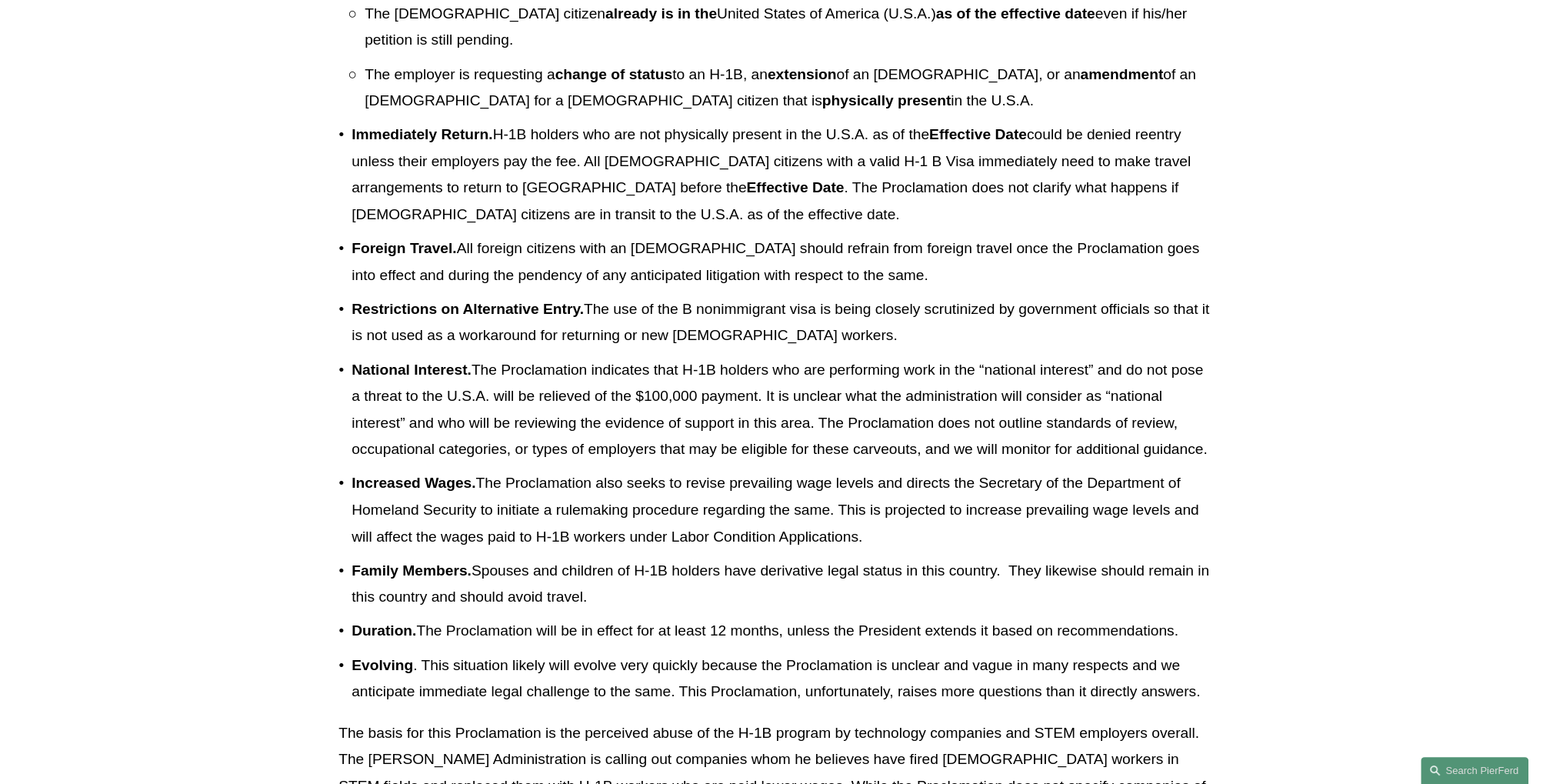
scroll to position [297, 0]
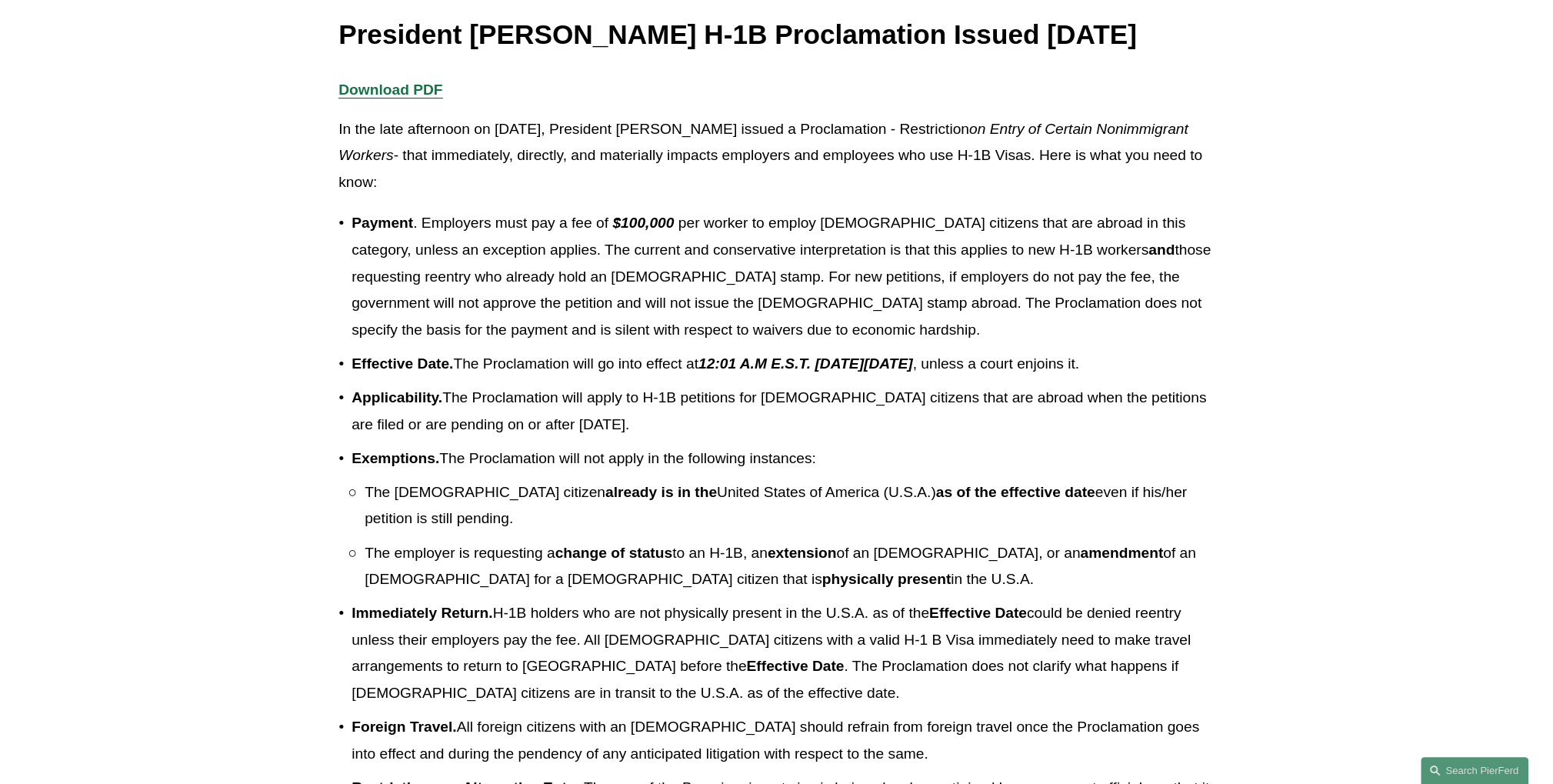
click at [910, 179] on p "In the late afternoon on [DATE], President [PERSON_NAME] issued a Proclamation …" at bounding box center [776, 156] width 876 height 80
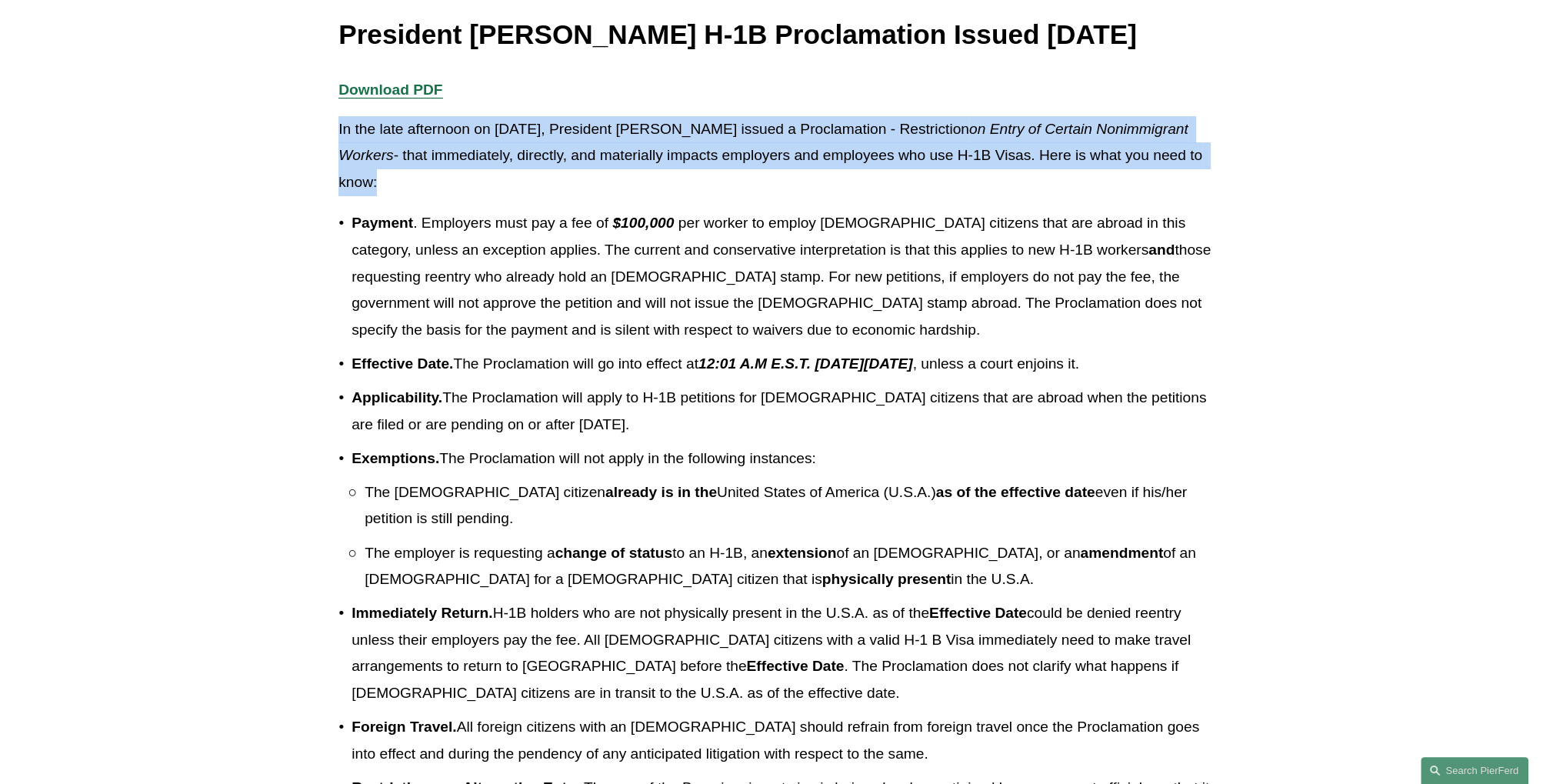
click at [910, 179] on p "In the late afternoon on [DATE], President [PERSON_NAME] issued a Proclamation …" at bounding box center [776, 156] width 876 height 80
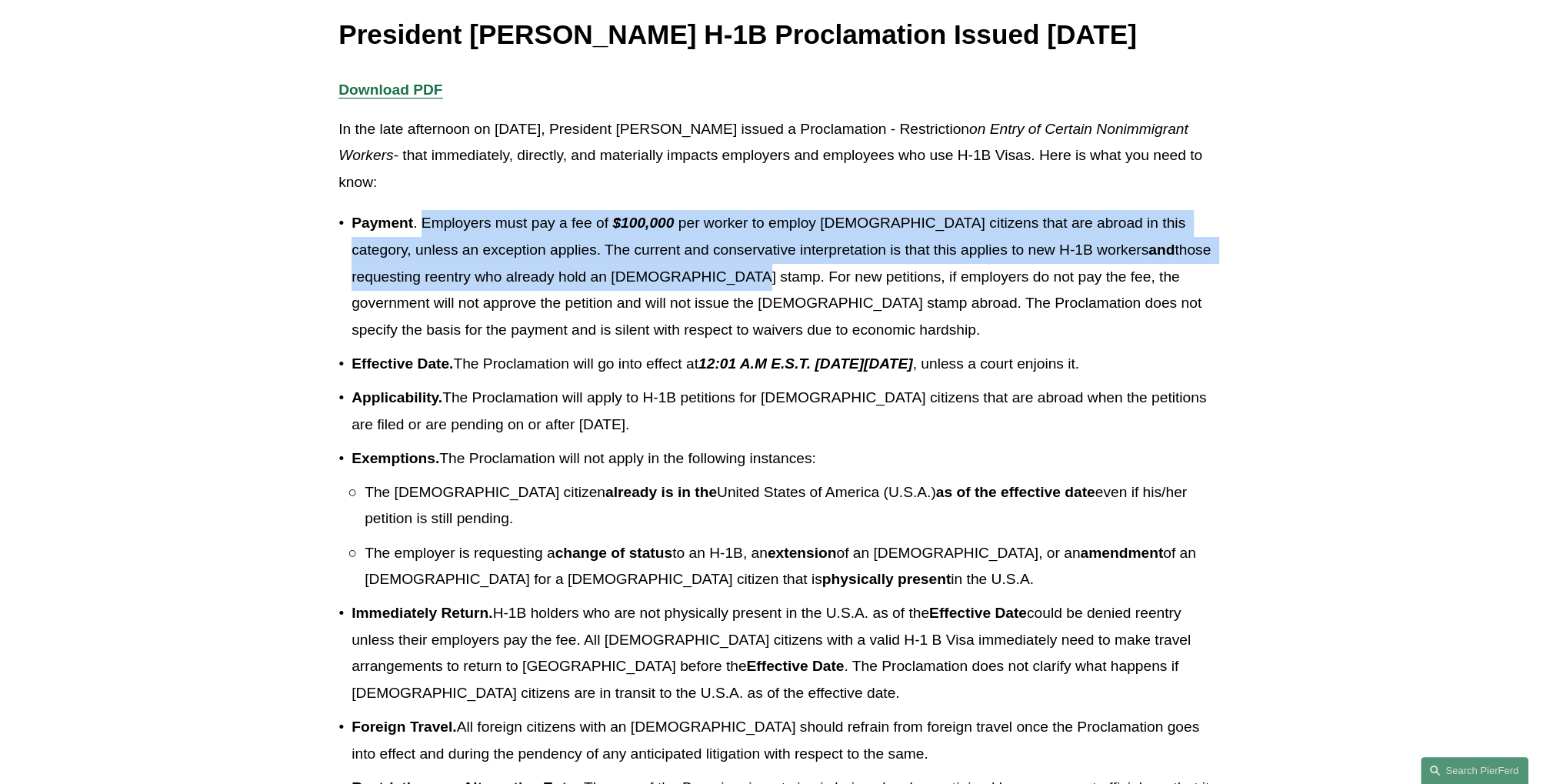
drag, startPoint x: 424, startPoint y: 255, endPoint x: 652, endPoint y: 306, distance: 233.6
click at [652, 306] on p "Payment . Employers must pay a fee of $100,000 per worker to employ [DEMOGRAPHI…" at bounding box center [782, 276] width 863 height 133
click at [652, 318] on p "Payment . Employers must pay a fee of $100,000 per worker to employ [DEMOGRAPHI…" at bounding box center [782, 276] width 863 height 133
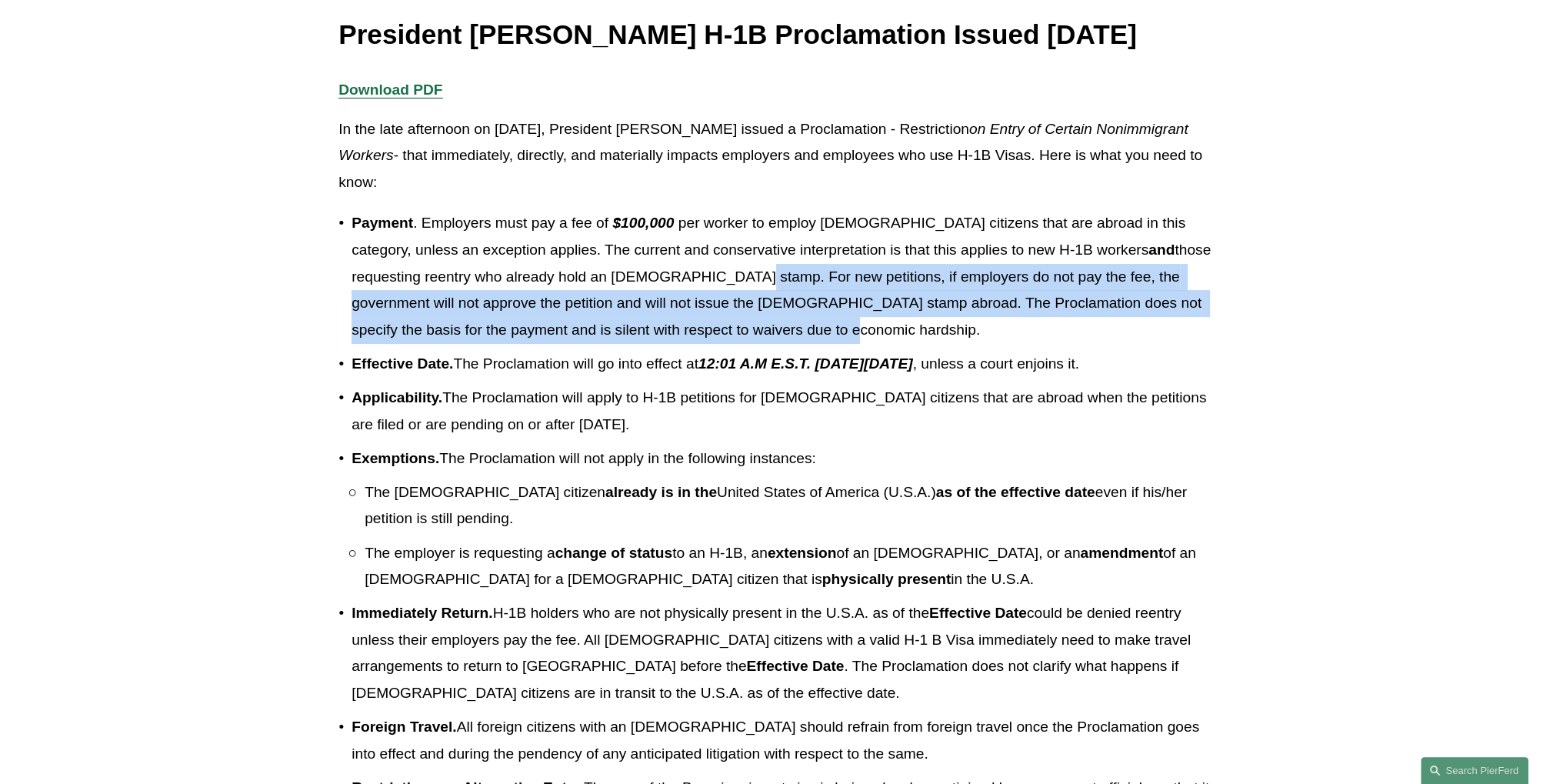
drag, startPoint x: 658, startPoint y: 311, endPoint x: 724, endPoint y: 354, distance: 78.8
click at [724, 343] on p "Payment . Employers must pay a fee of $100,000 per worker to employ [DEMOGRAPHI…" at bounding box center [782, 276] width 863 height 133
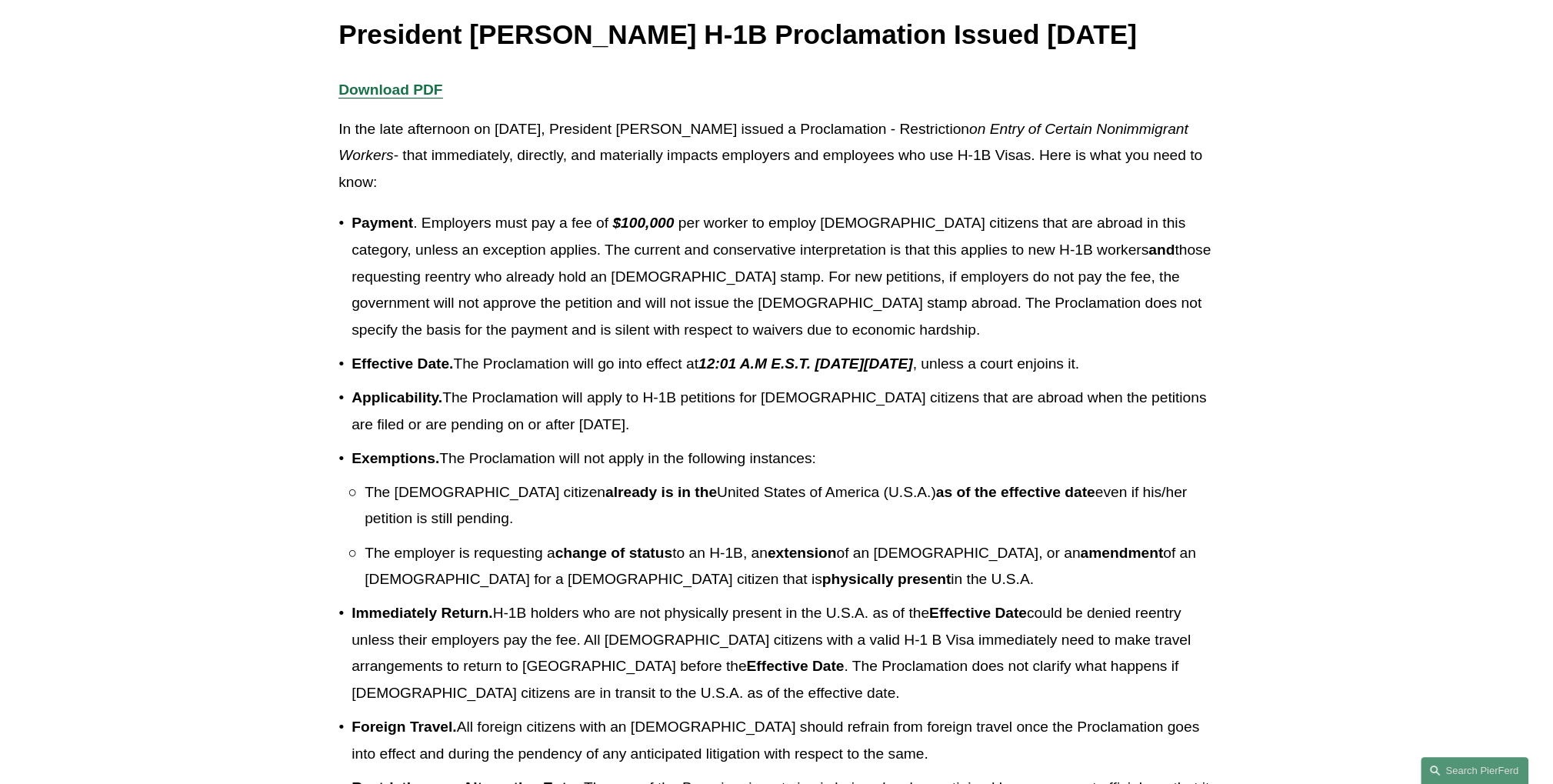
drag, startPoint x: 445, startPoint y: 453, endPoint x: 641, endPoint y: 485, distance: 198.6
click at [641, 438] on p "Applicability. The Proclamation will apply to H-1B petitions for [DEMOGRAPHIC_D…" at bounding box center [782, 411] width 863 height 53
click at [631, 493] on div at bounding box center [631, 493] width 0 height 0
click at [749, 438] on p "Applicability. The Proclamation will apply to H-1B petitions for [DEMOGRAPHIC_D…" at bounding box center [782, 411] width 863 height 53
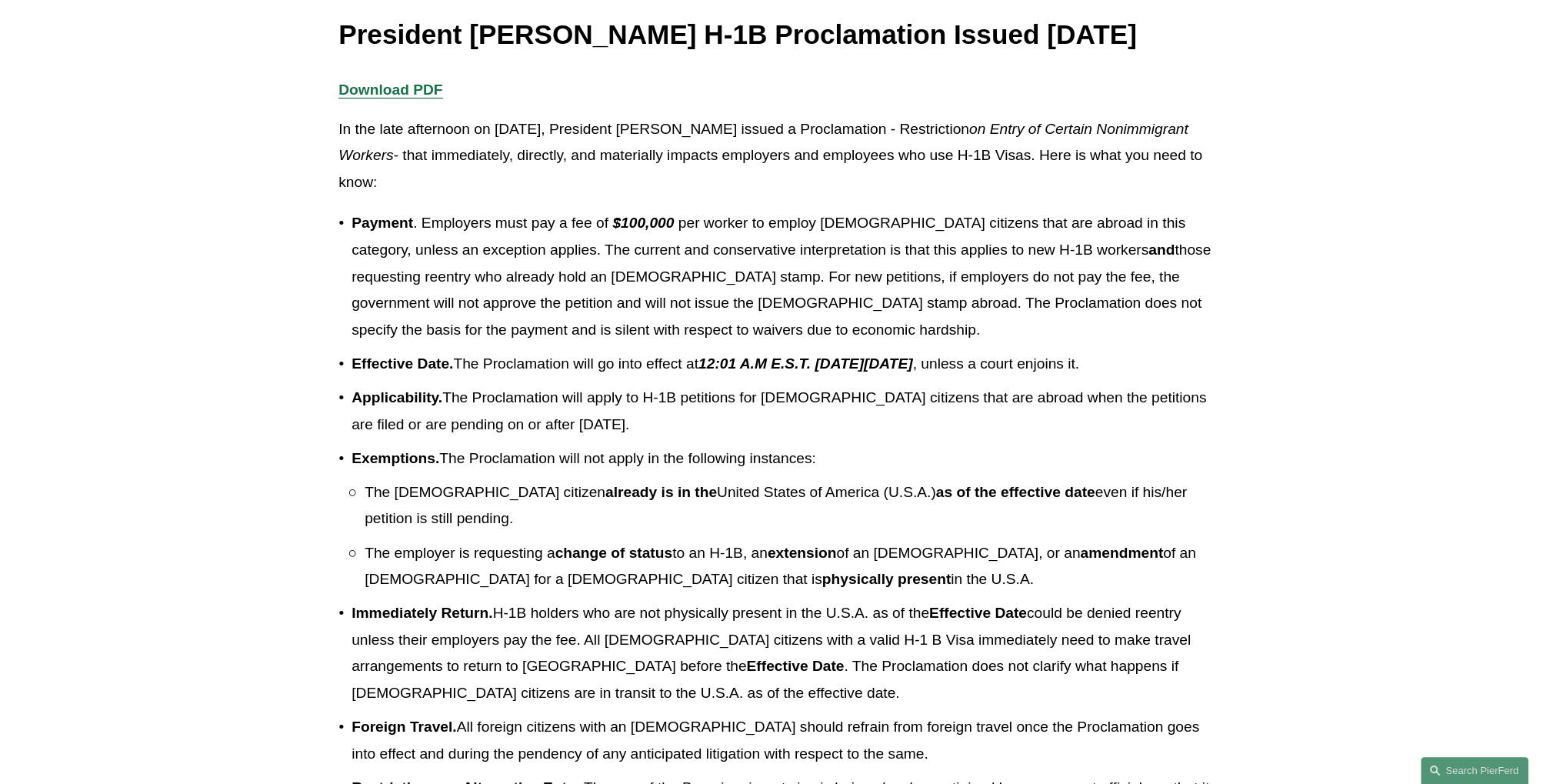
click at [870, 438] on p "Applicability. The Proclamation will apply to H-1B petitions for [DEMOGRAPHIC_D…" at bounding box center [782, 411] width 863 height 53
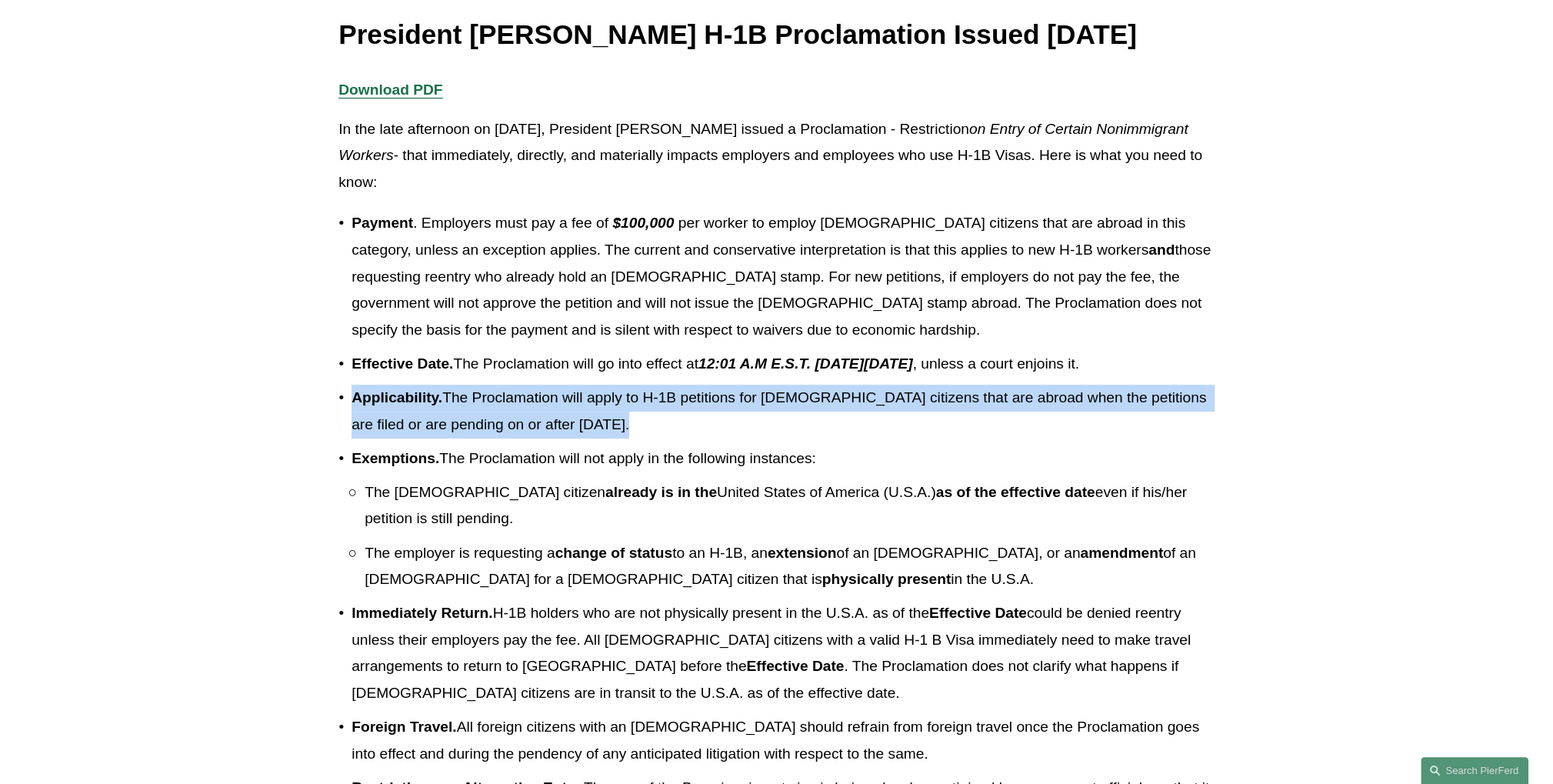
click at [870, 438] on p "Applicability. The Proclamation will apply to H-1B petitions for [DEMOGRAPHIC_D…" at bounding box center [782, 411] width 863 height 53
click at [921, 438] on p "Applicability. The Proclamation will apply to H-1B petitions for [DEMOGRAPHIC_D…" at bounding box center [782, 411] width 863 height 53
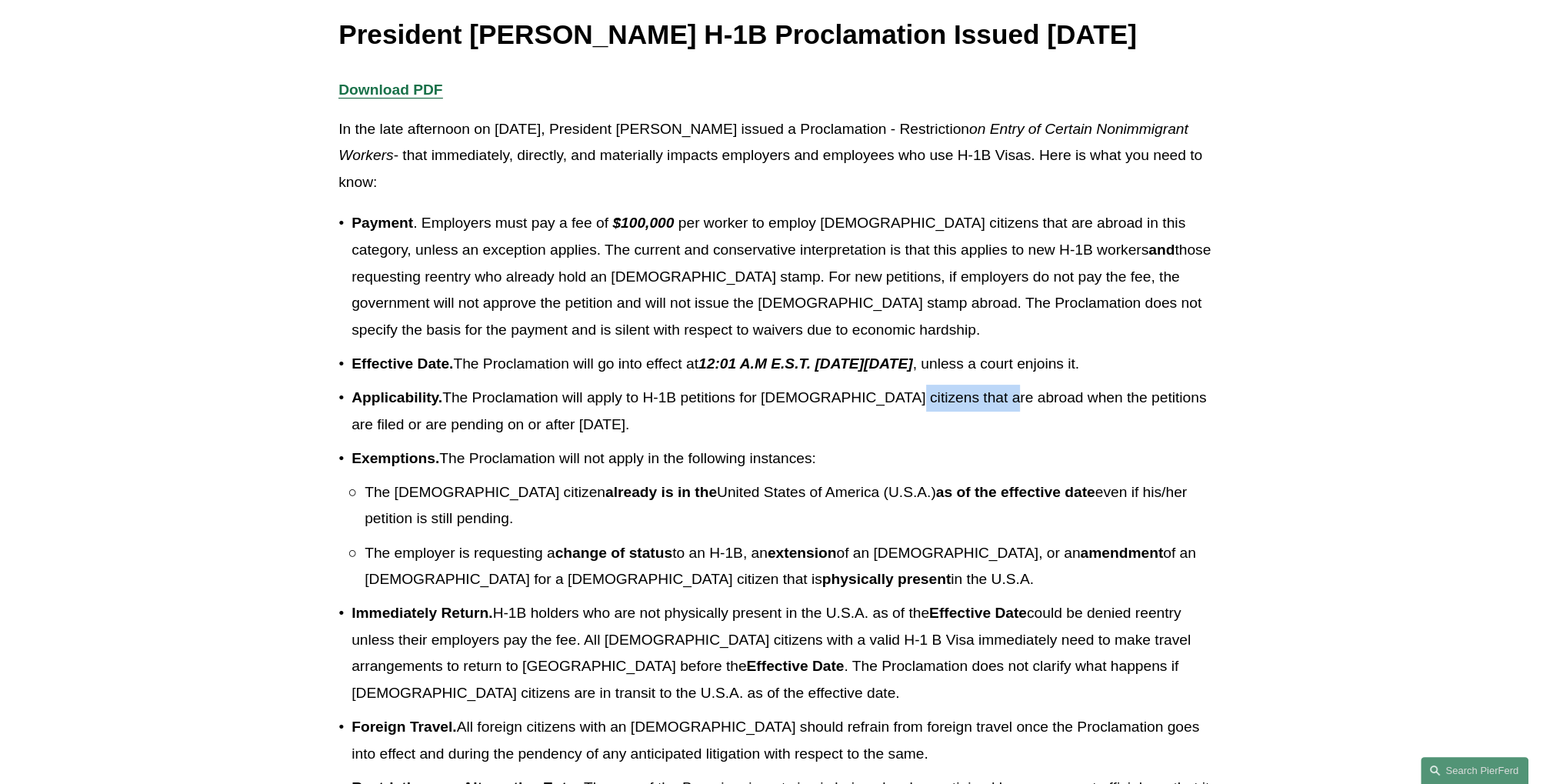
drag, startPoint x: 871, startPoint y: 455, endPoint x: 981, endPoint y: 456, distance: 110.0
click at [981, 438] on p "Applicability. The Proclamation will apply to H-1B petitions for [DEMOGRAPHIC_D…" at bounding box center [782, 411] width 863 height 53
click at [619, 438] on p "Applicability. The Proclamation will apply to H-1B petitions for [DEMOGRAPHIC_D…" at bounding box center [782, 411] width 863 height 53
drag, startPoint x: 366, startPoint y: 556, endPoint x: 438, endPoint y: 580, distance: 75.9
click at [438, 533] on p "The [DEMOGRAPHIC_DATA] citizen already is in the [DEMOGRAPHIC_DATA][GEOGRAPHIC_…" at bounding box center [790, 505] width 850 height 53
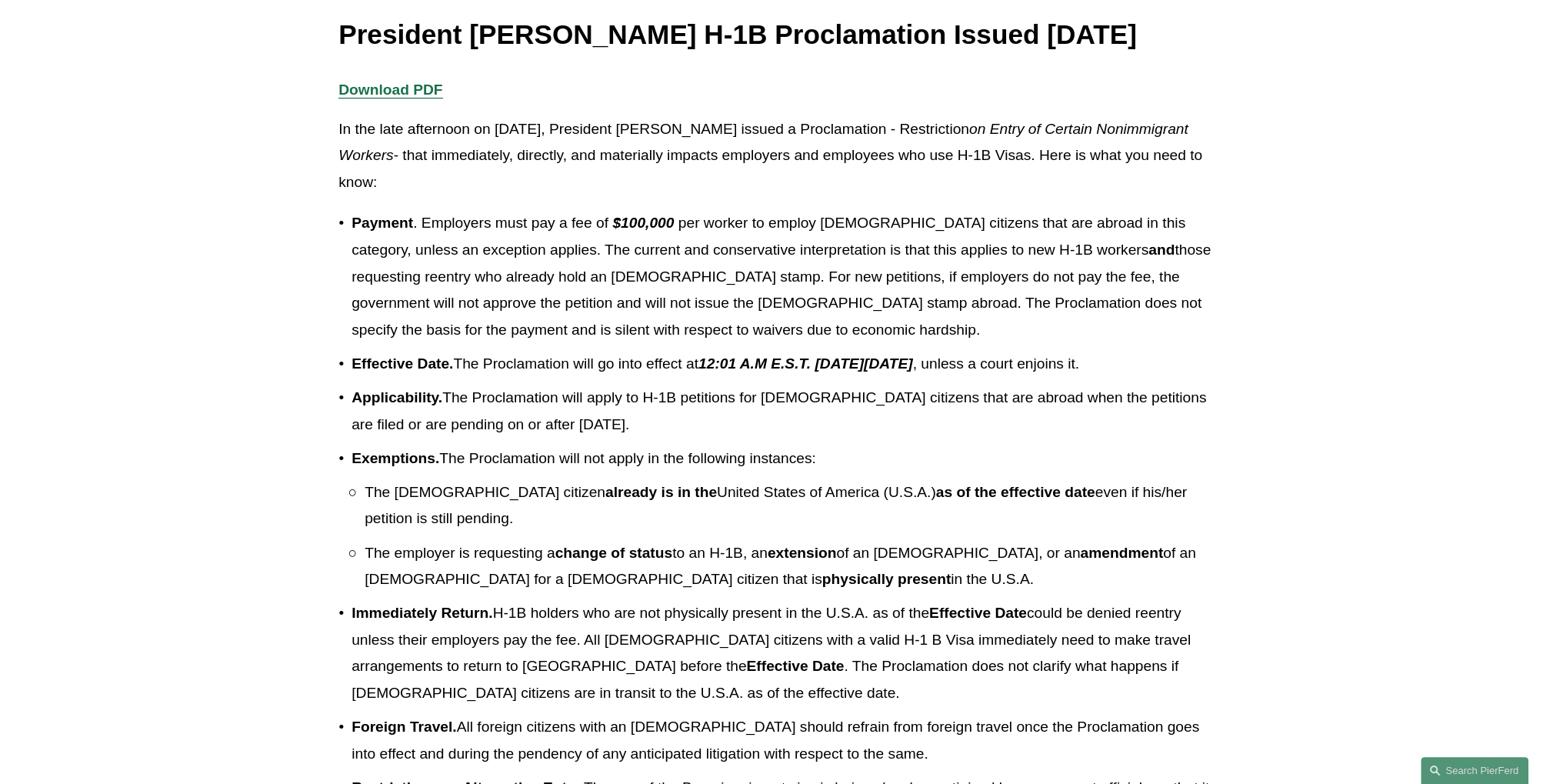
click at [428, 588] on div at bounding box center [428, 588] width 0 height 0
drag, startPoint x: 363, startPoint y: 610, endPoint x: 760, endPoint y: 639, distance: 398.1
click at [760, 593] on p "The employer is requesting a change of status to an H-1B, an extension of an [D…" at bounding box center [790, 566] width 850 height 53
click at [751, 650] on div at bounding box center [751, 650] width 0 height 0
